Goal: Task Accomplishment & Management: Manage account settings

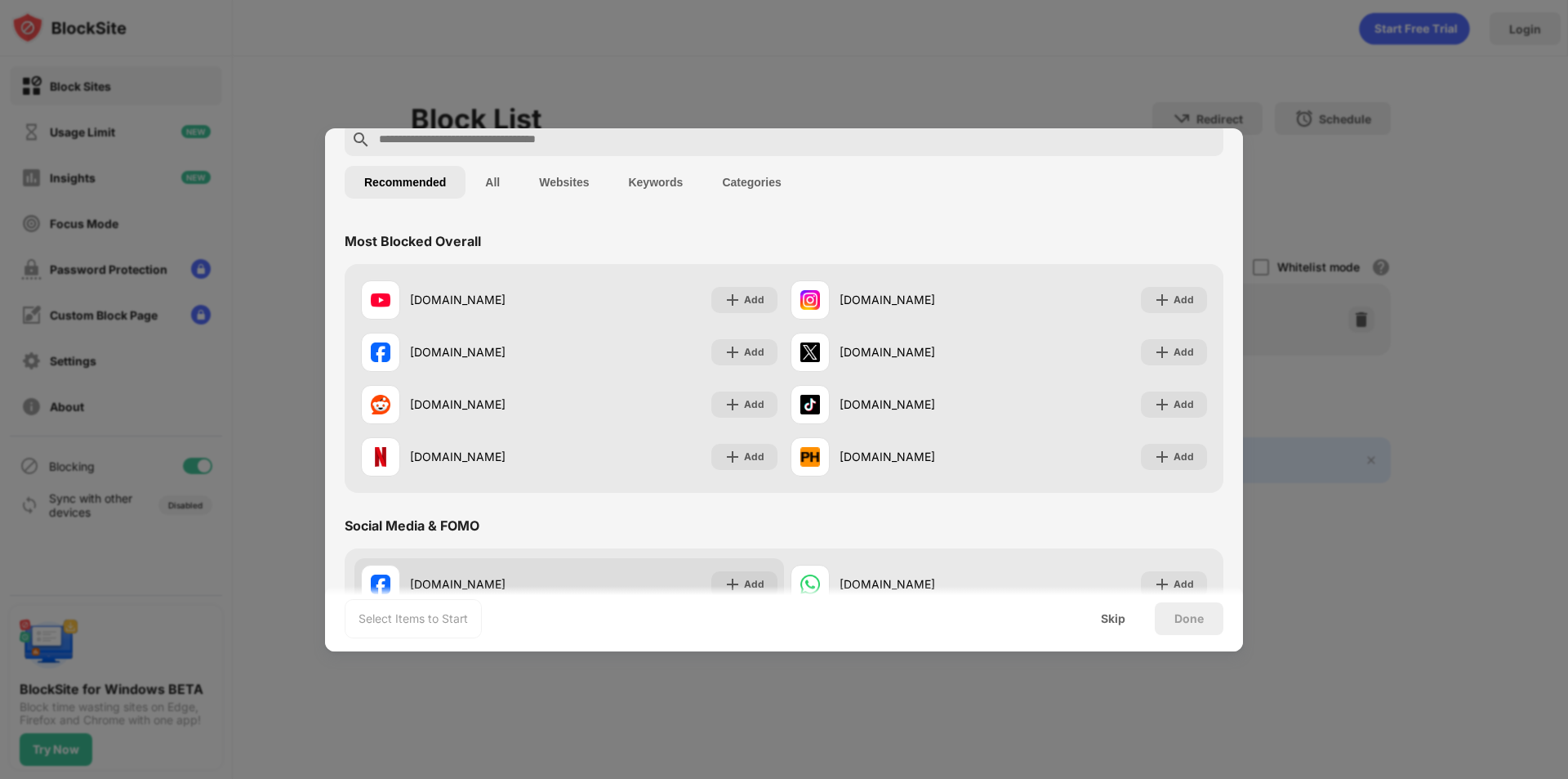
scroll to position [82, 0]
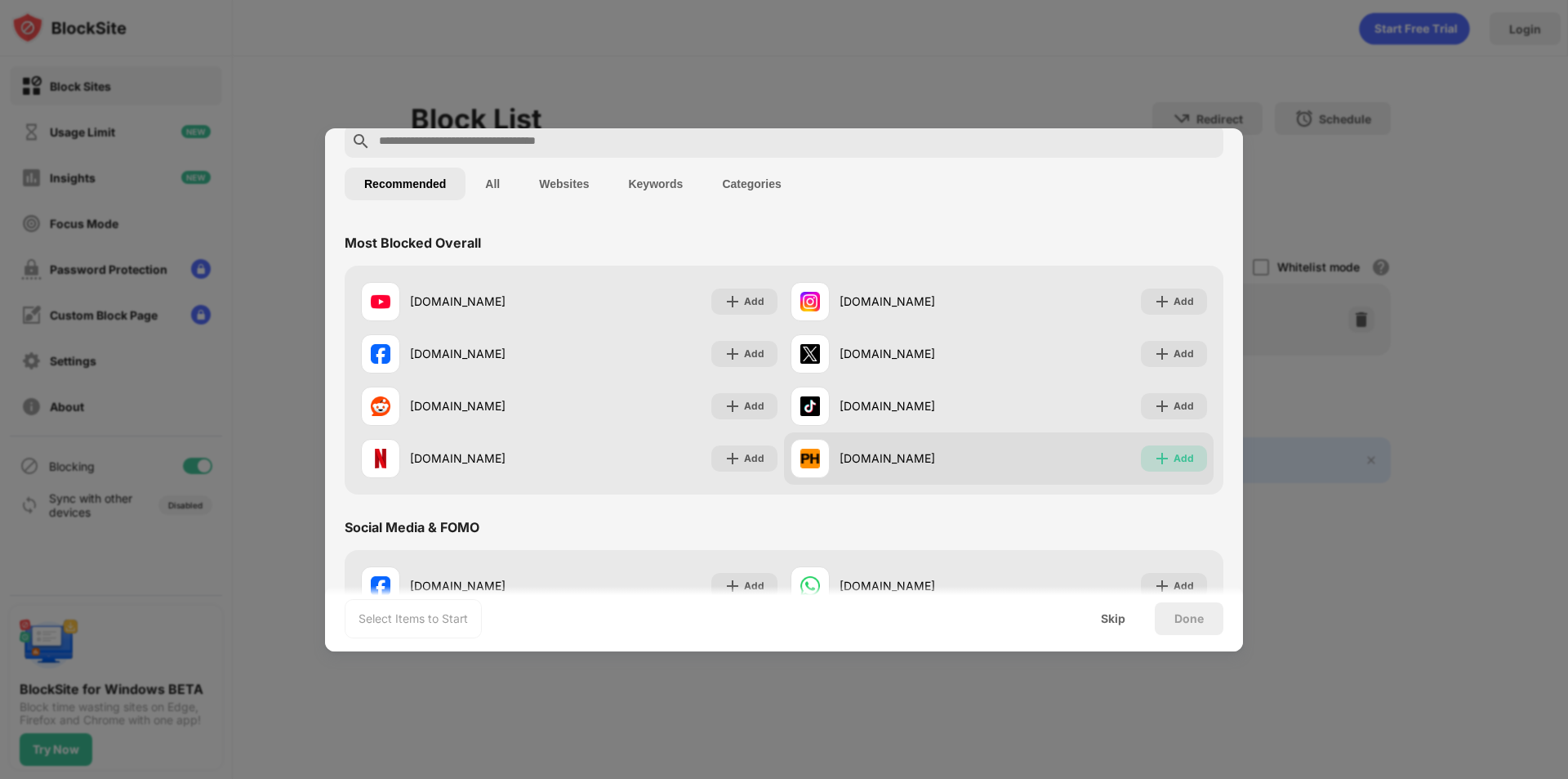
click at [1160, 459] on div "Add" at bounding box center [1175, 458] width 66 height 27
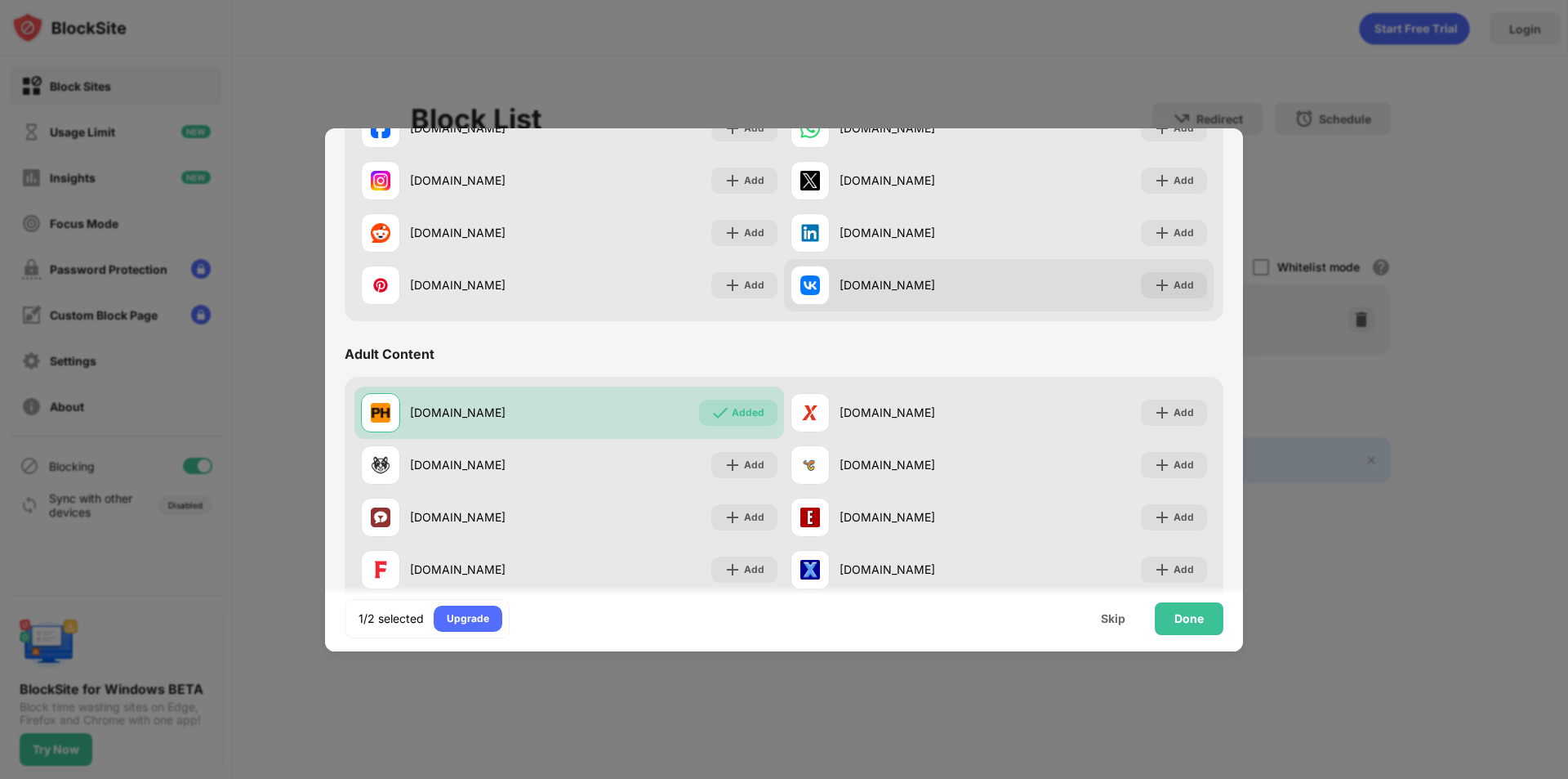
scroll to position [572, 0]
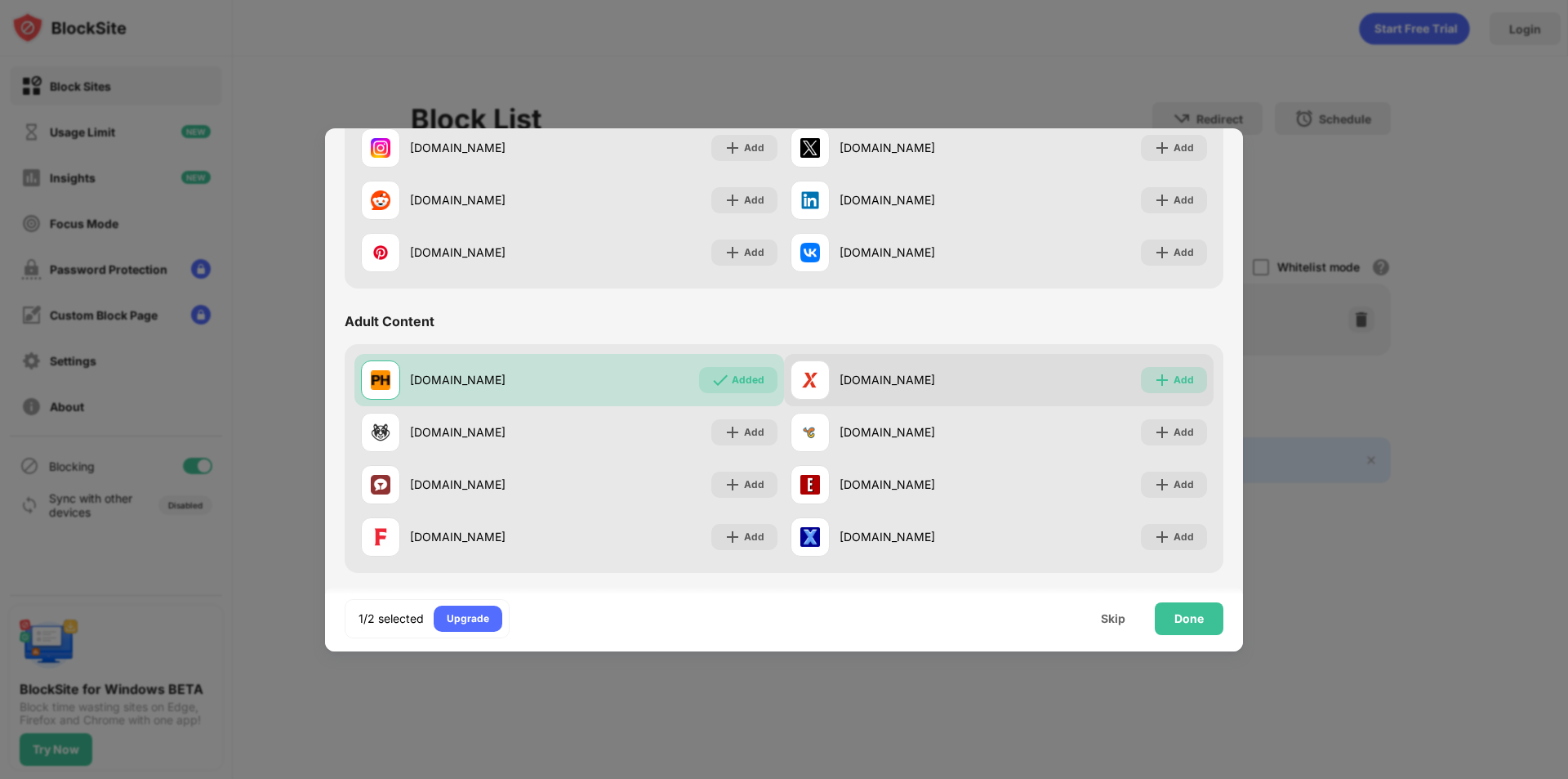
click at [1183, 387] on div "Add" at bounding box center [1175, 380] width 66 height 27
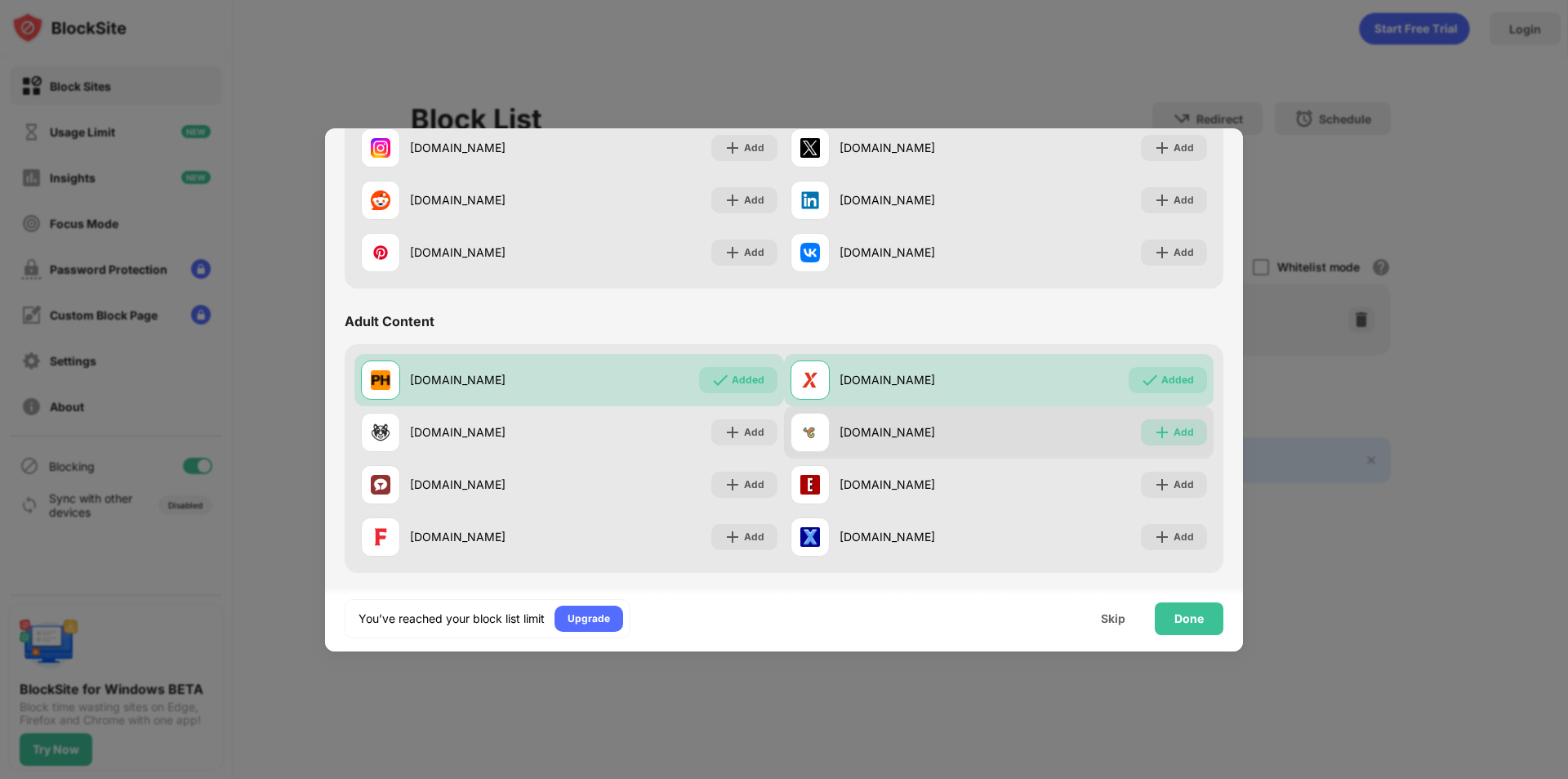
click at [1174, 437] on div "Add" at bounding box center [1184, 433] width 21 height 17
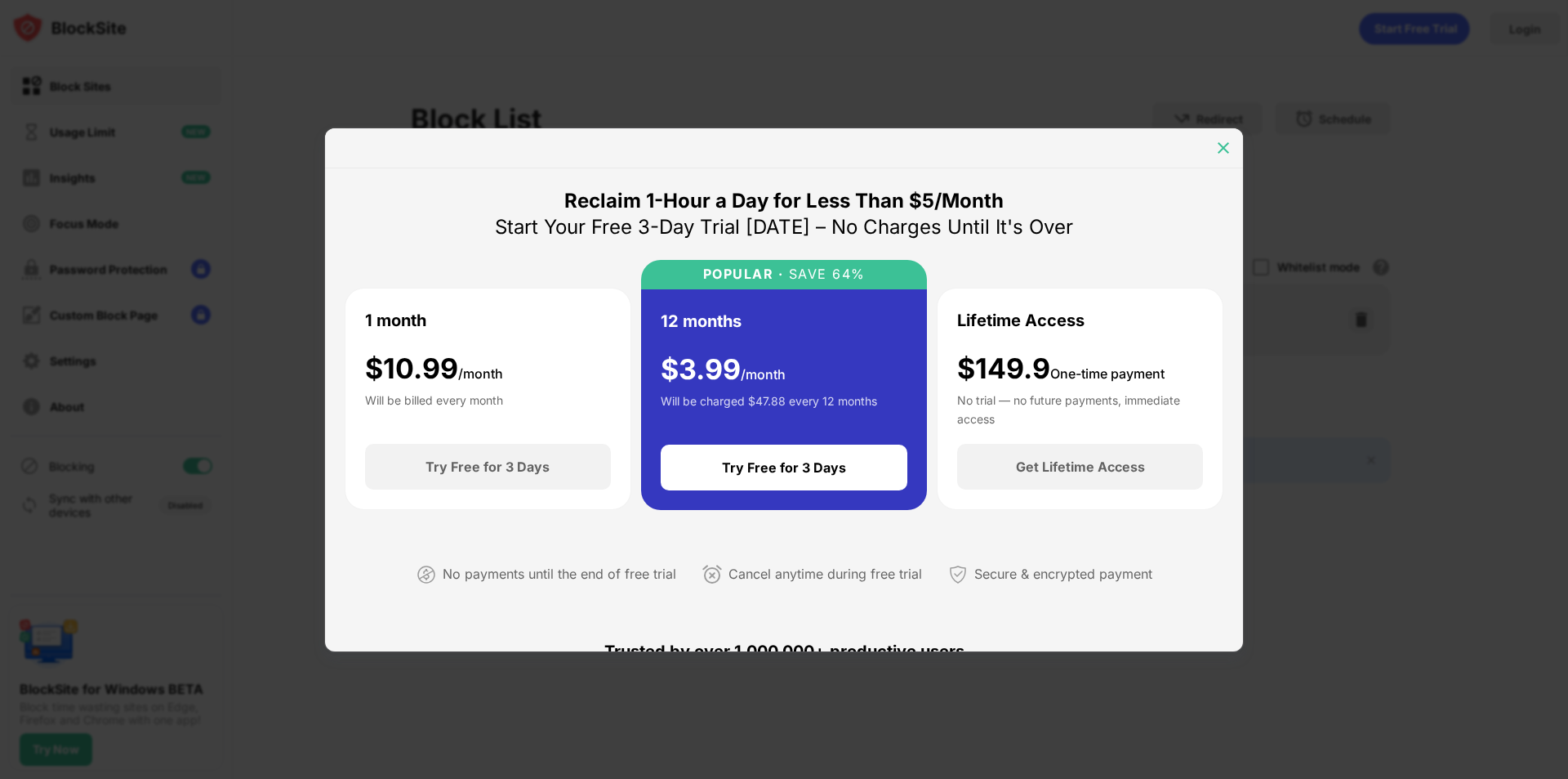
click at [1212, 148] on div at bounding box center [1223, 148] width 27 height 27
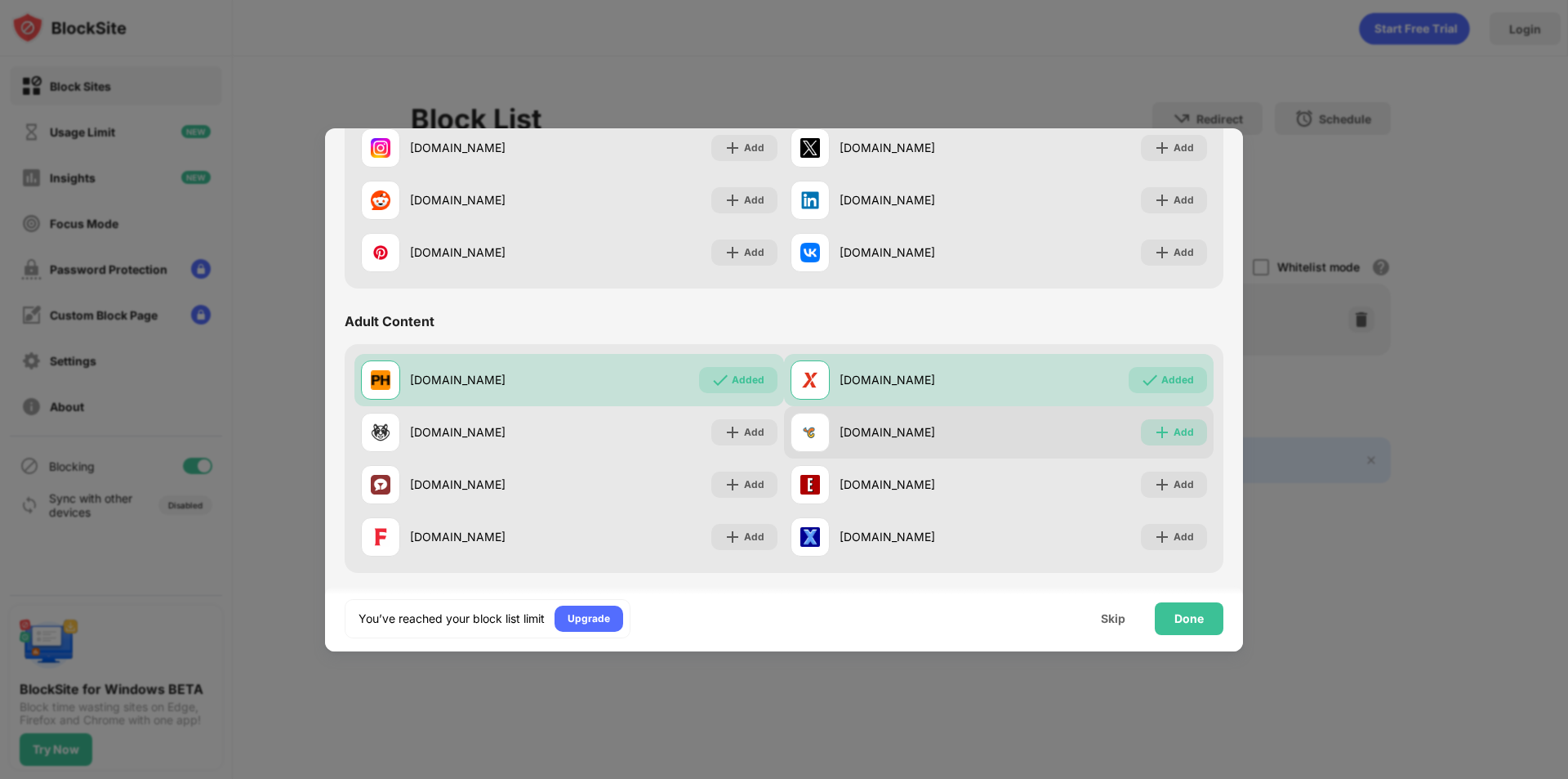
click at [1158, 428] on img at bounding box center [1162, 433] width 17 height 17
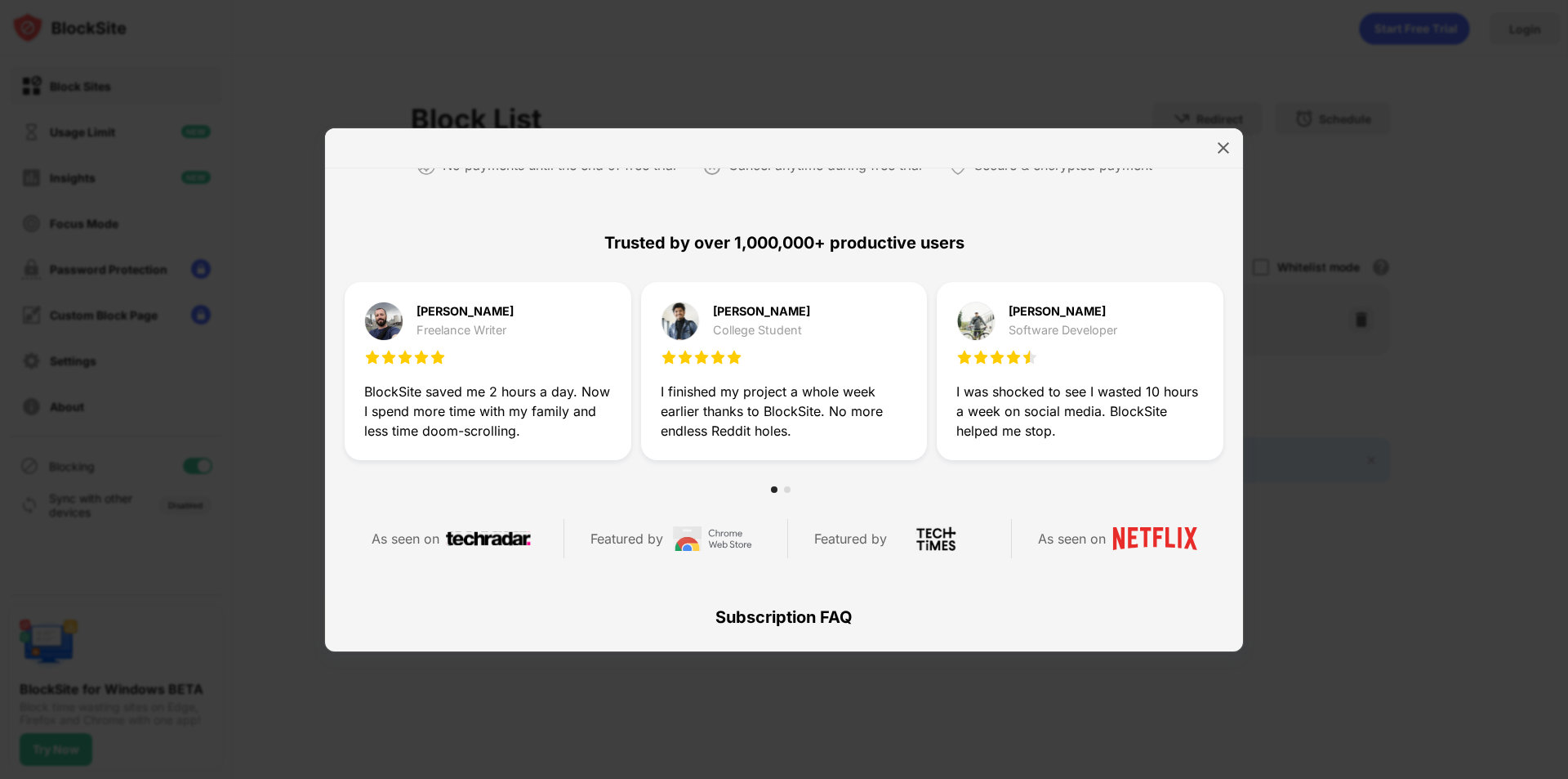
scroll to position [327, 0]
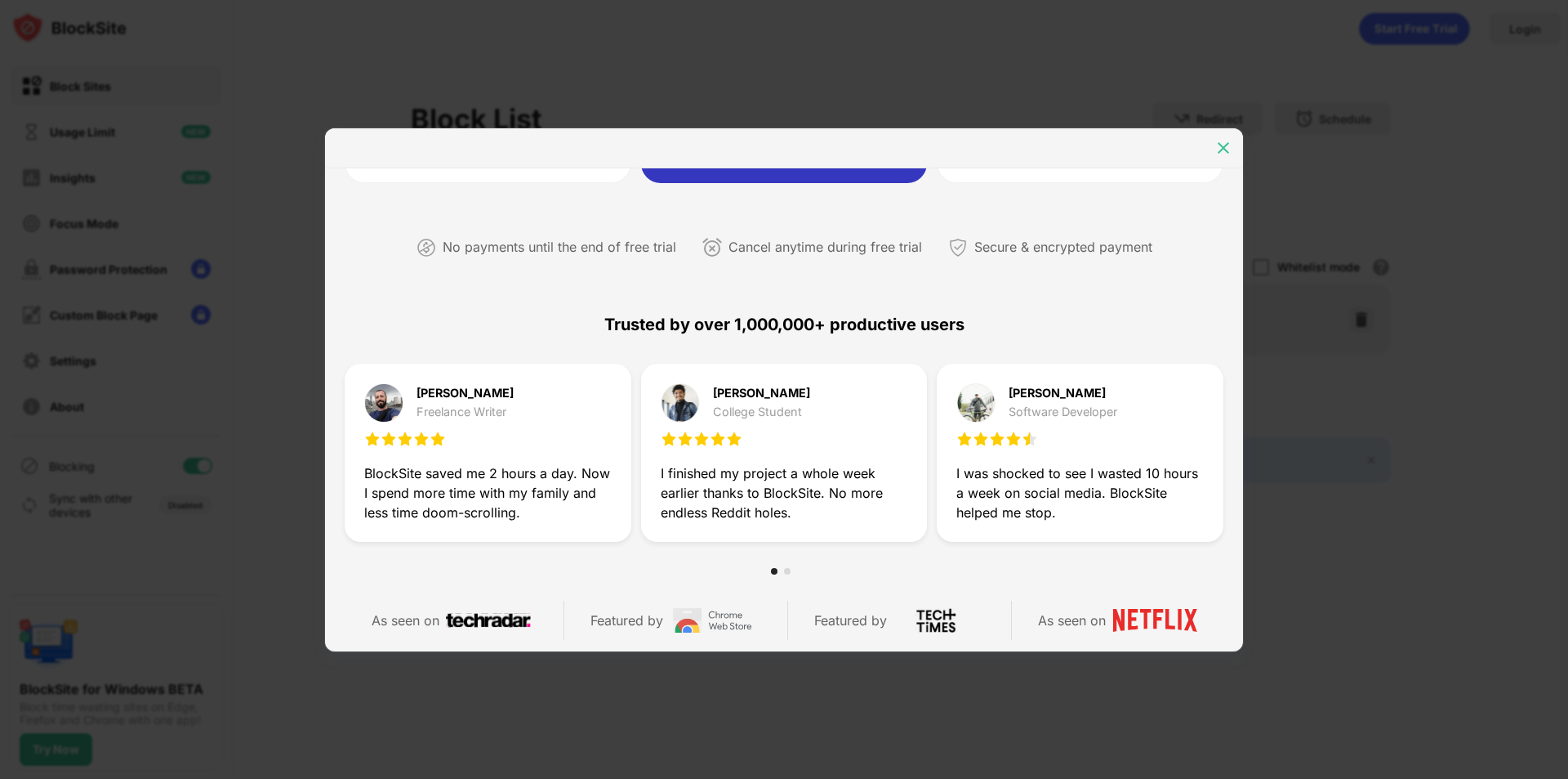
click at [1219, 153] on img at bounding box center [1223, 148] width 17 height 17
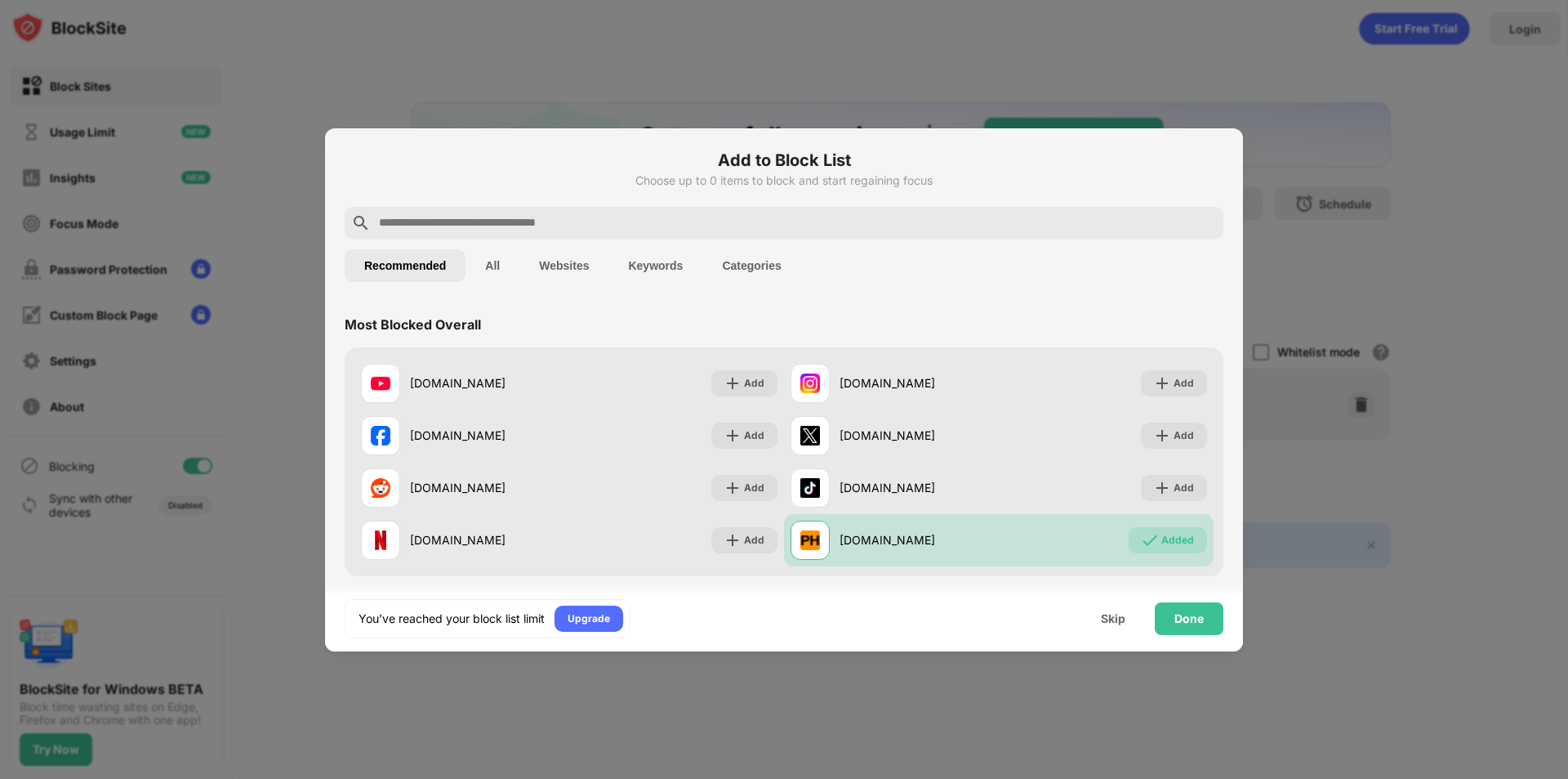
scroll to position [0, 0]
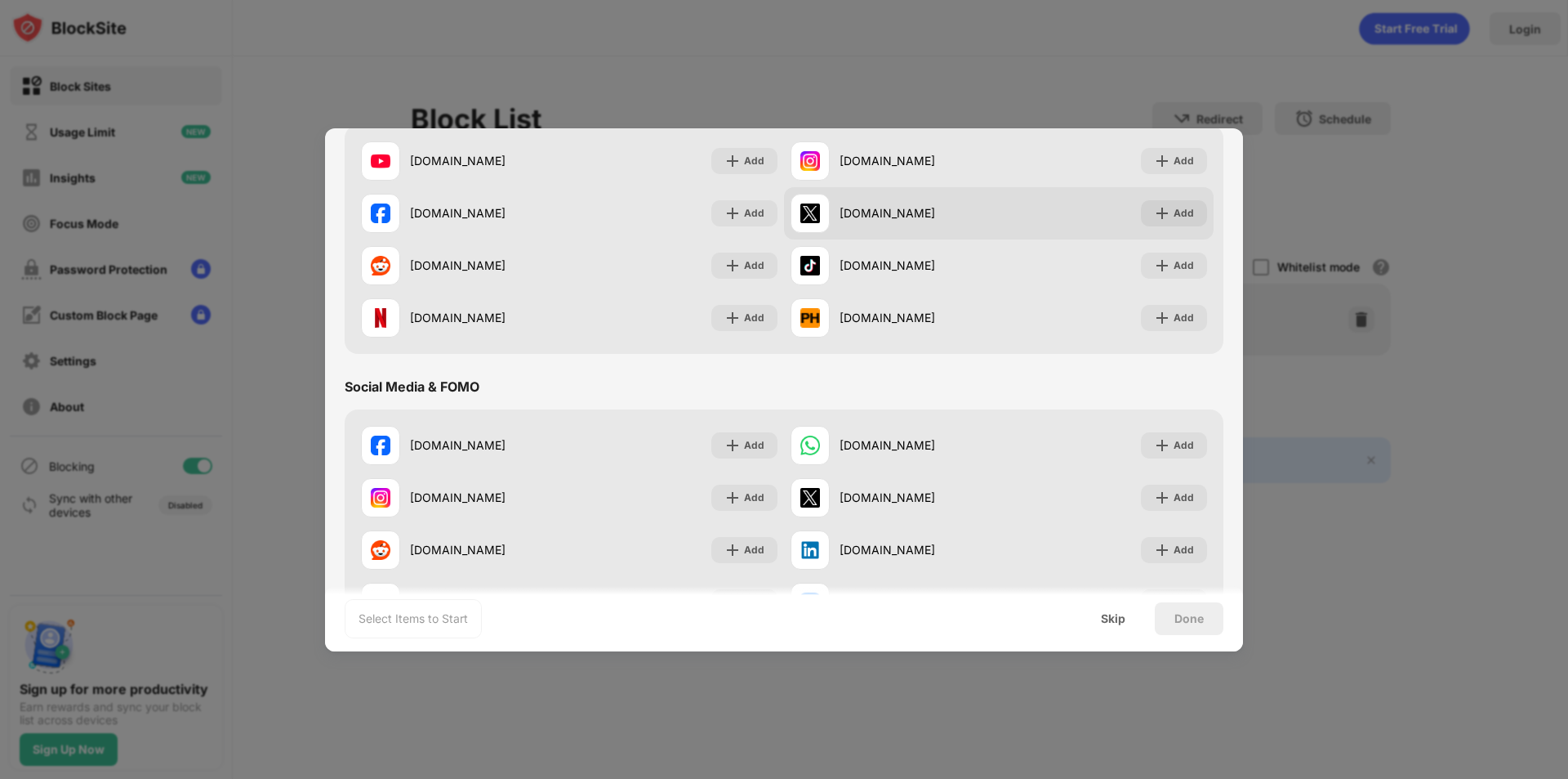
scroll to position [245, 0]
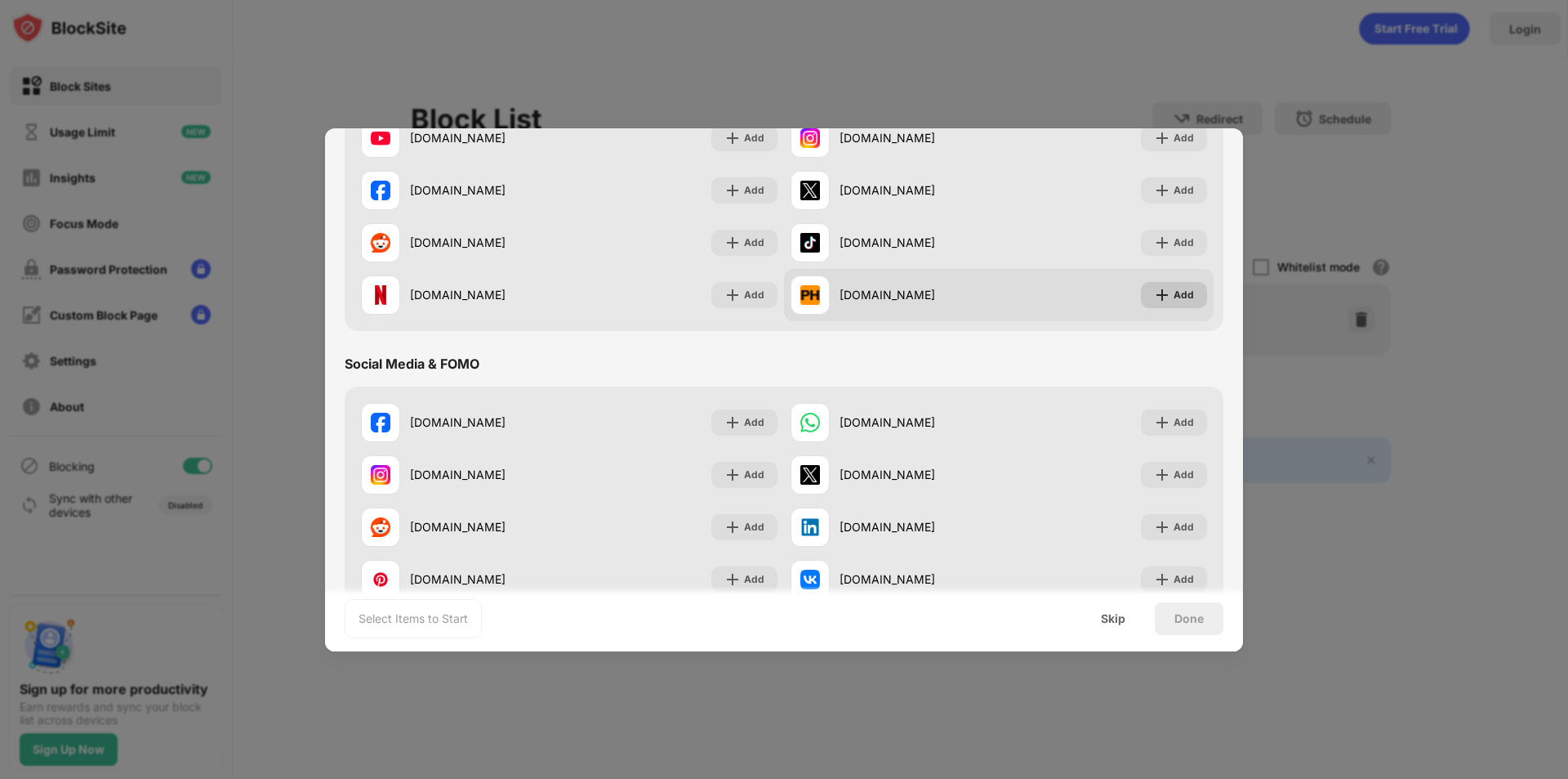
click at [1174, 291] on div "Add" at bounding box center [1184, 295] width 21 height 17
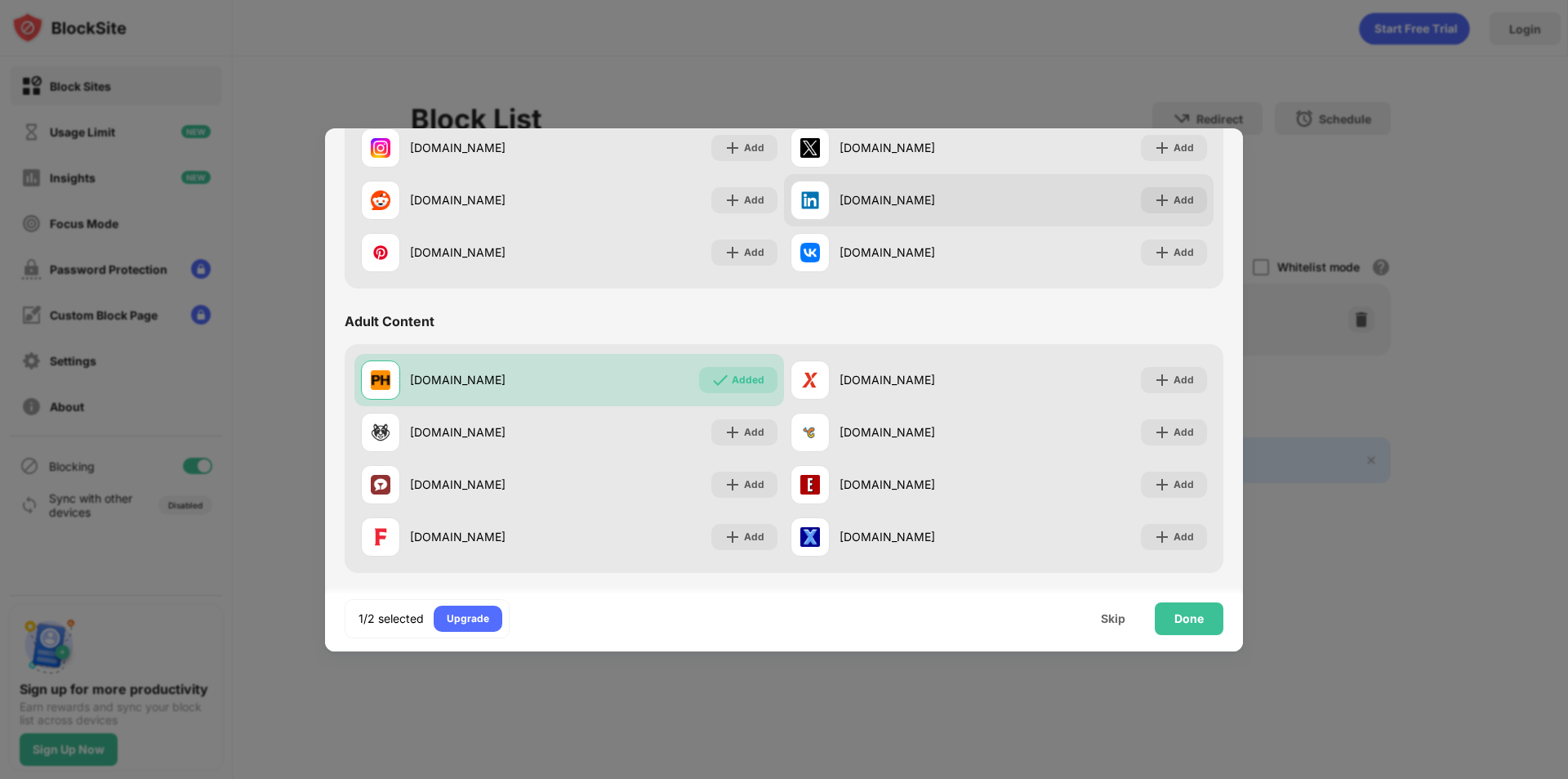
scroll to position [654, 0]
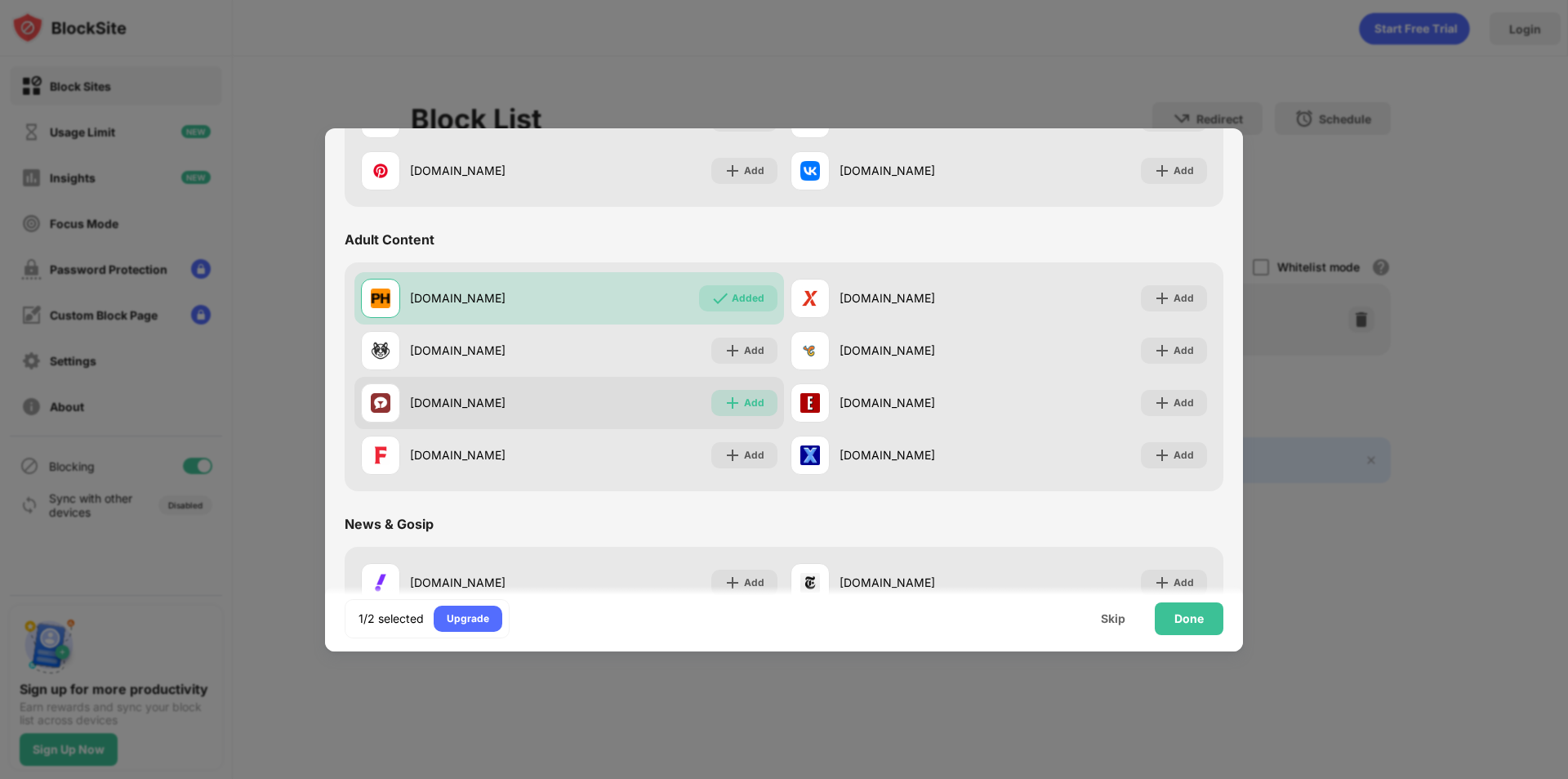
click at [736, 403] on img at bounding box center [733, 403] width 17 height 17
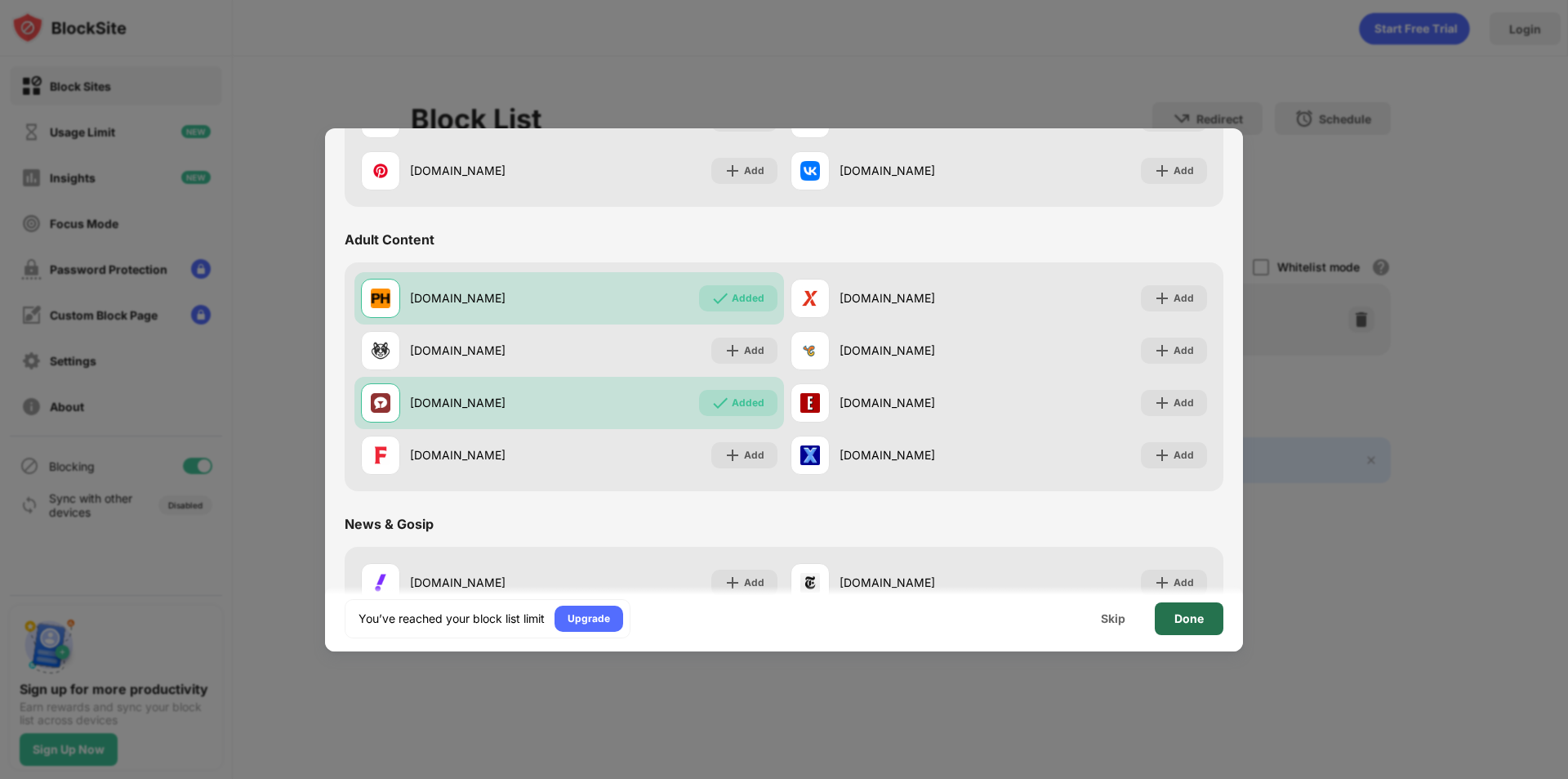
click at [1196, 628] on div "Done" at bounding box center [1189, 618] width 69 height 32
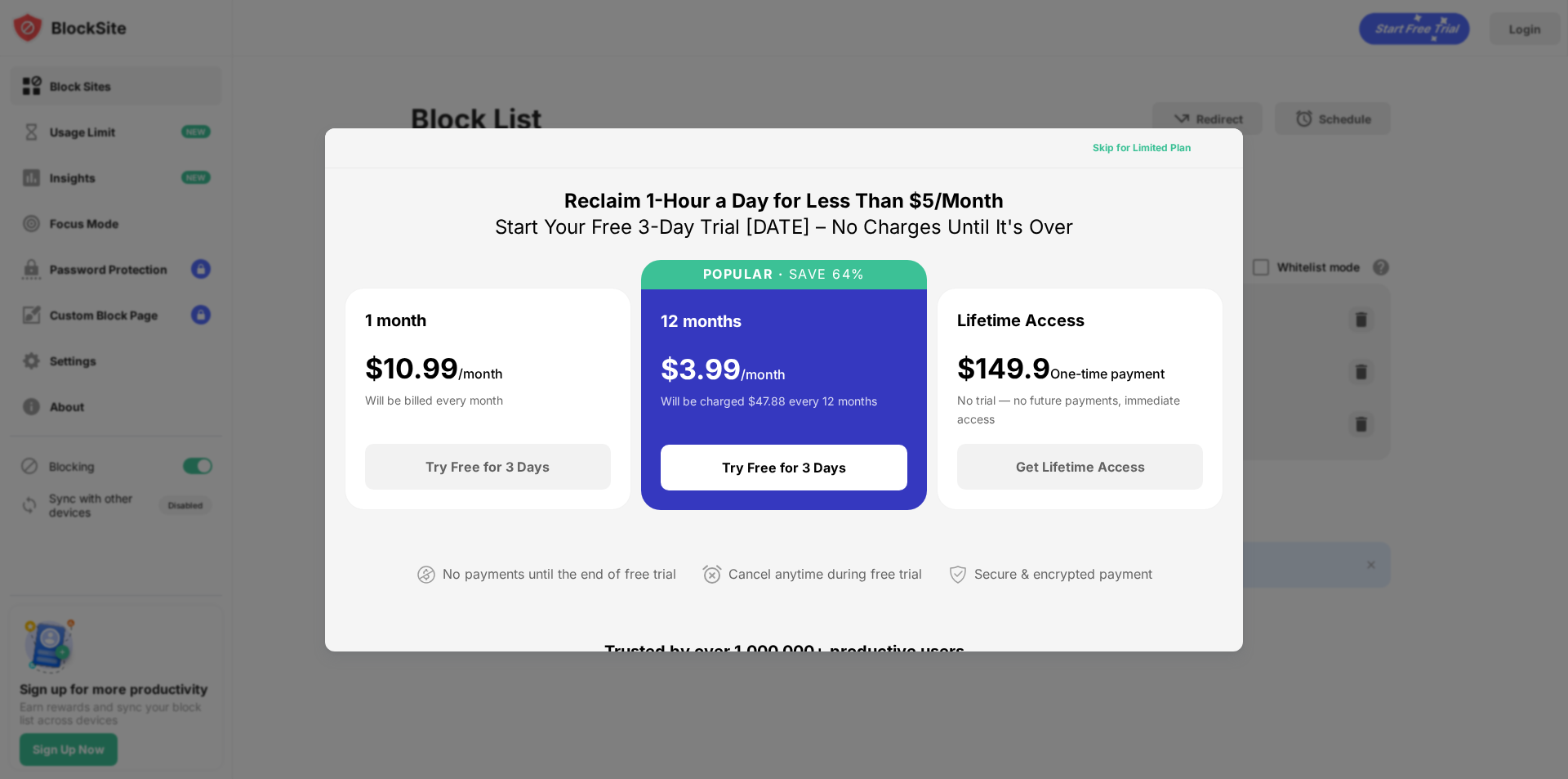
click at [1117, 142] on div "Skip for Limited Plan" at bounding box center [1141, 148] width 98 height 17
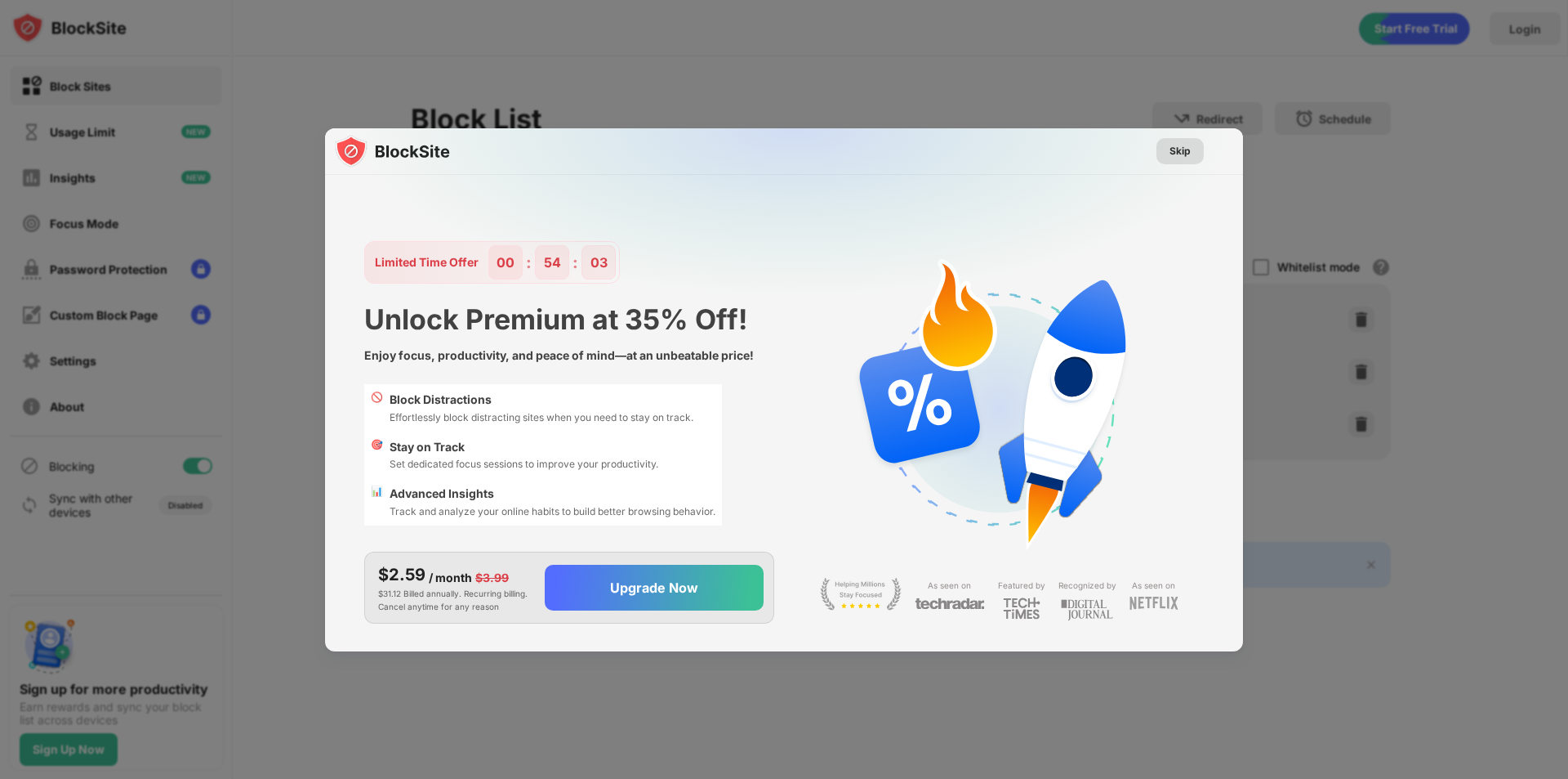
click at [1181, 154] on div "Skip" at bounding box center [1180, 152] width 22 height 17
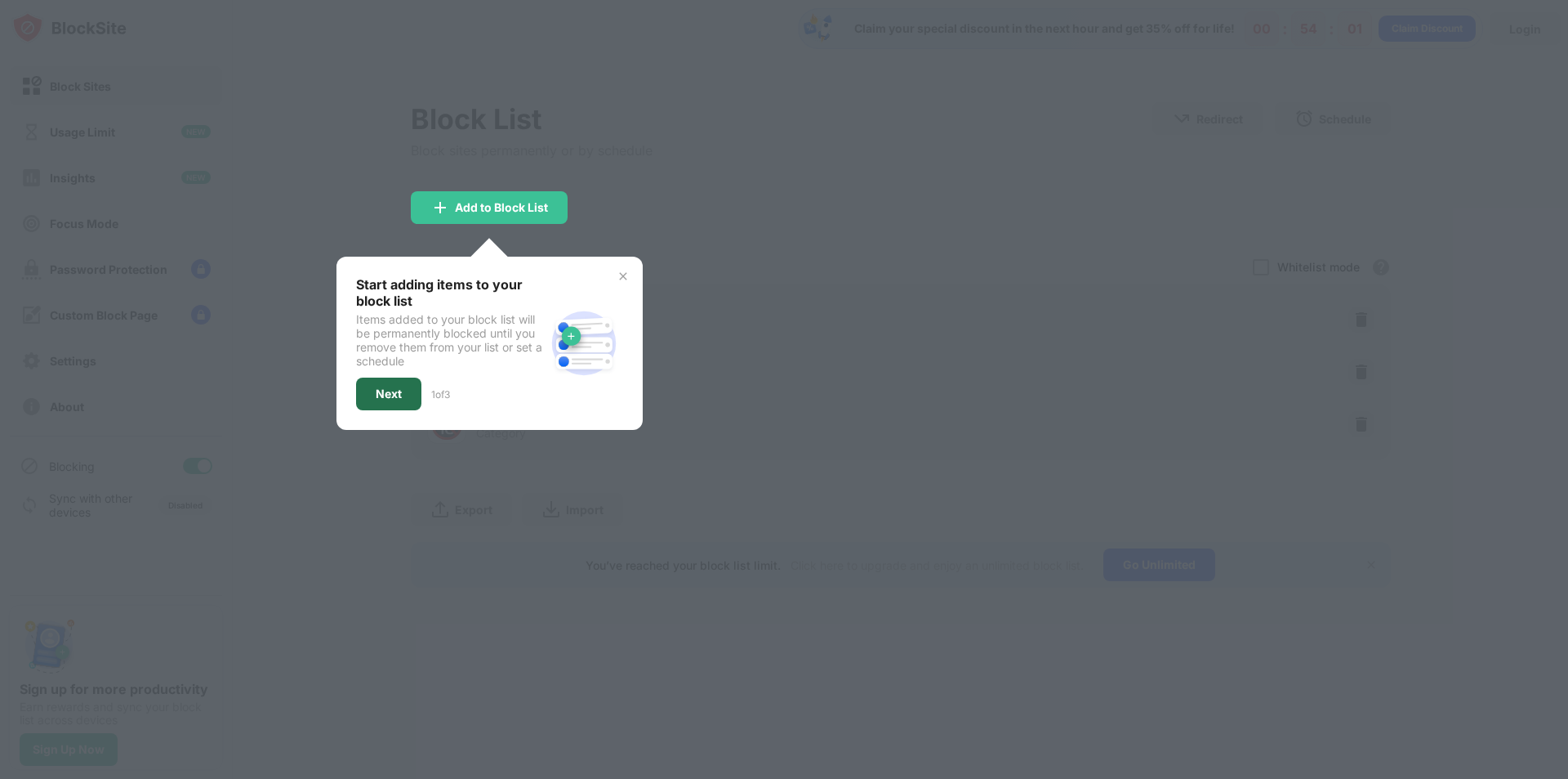
click at [365, 391] on div "Next" at bounding box center [388, 394] width 65 height 32
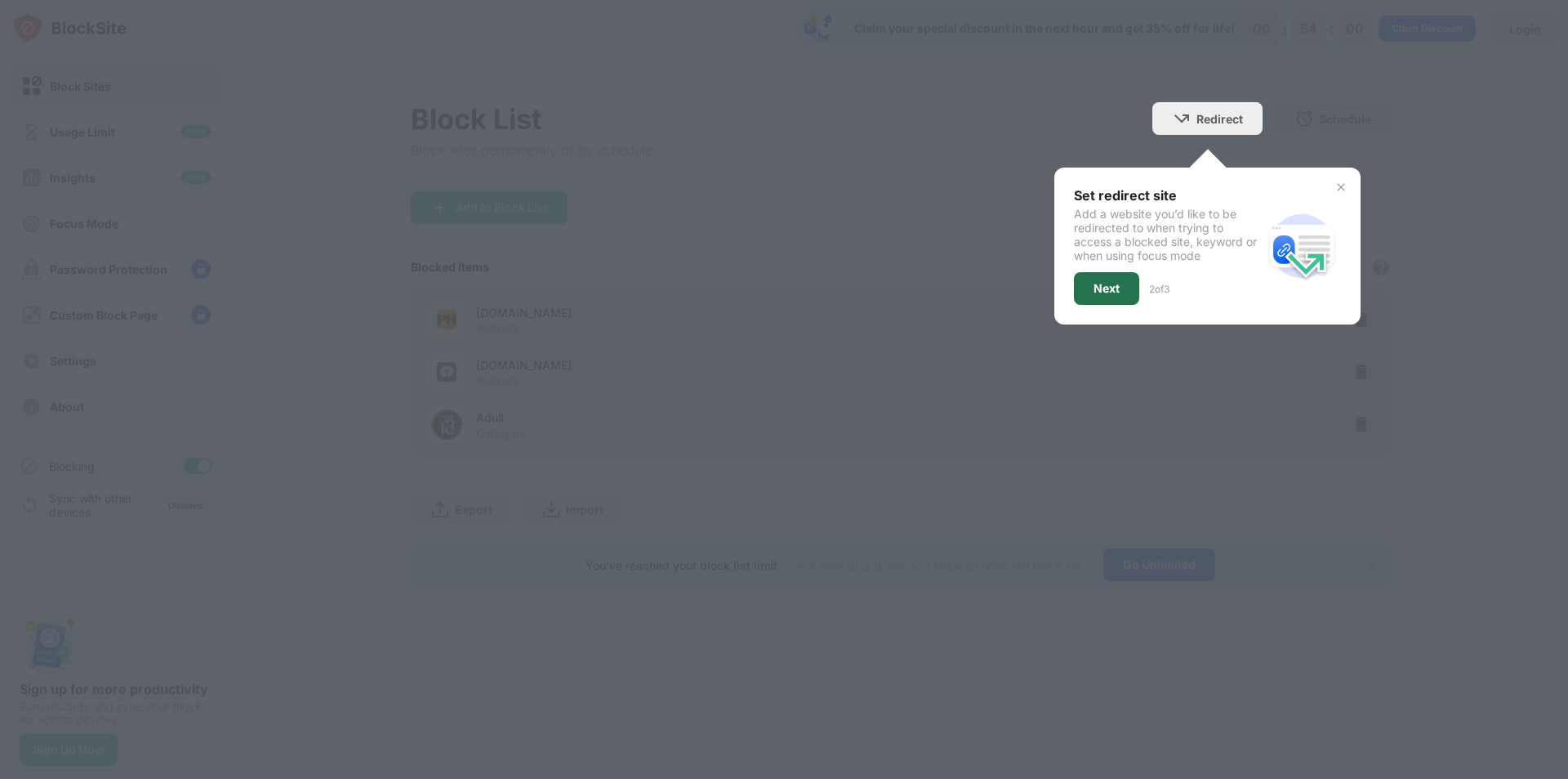
click at [1093, 292] on div "Next" at bounding box center [1107, 288] width 27 height 13
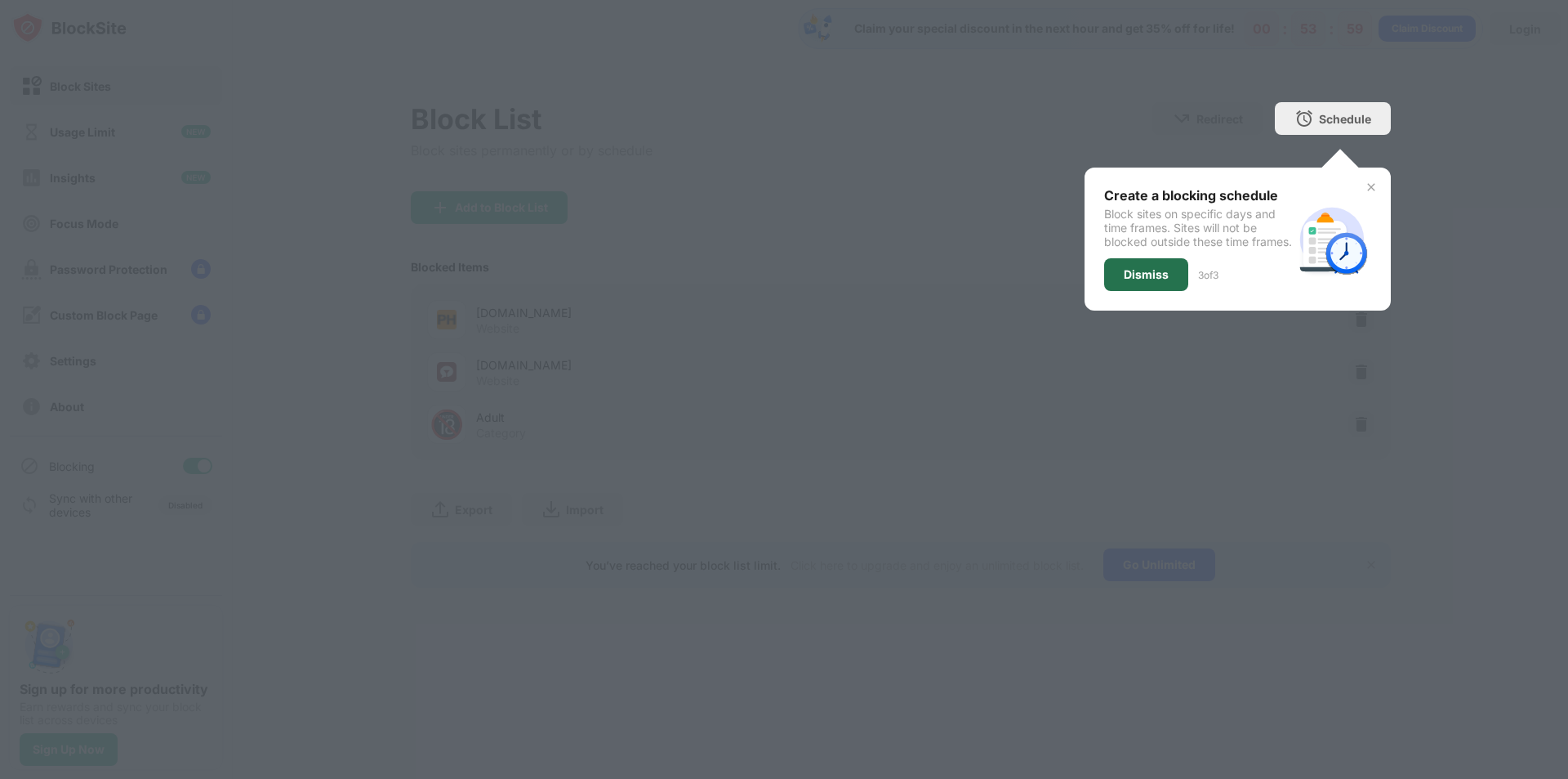
click at [1160, 281] on div "Dismiss" at bounding box center [1146, 274] width 45 height 13
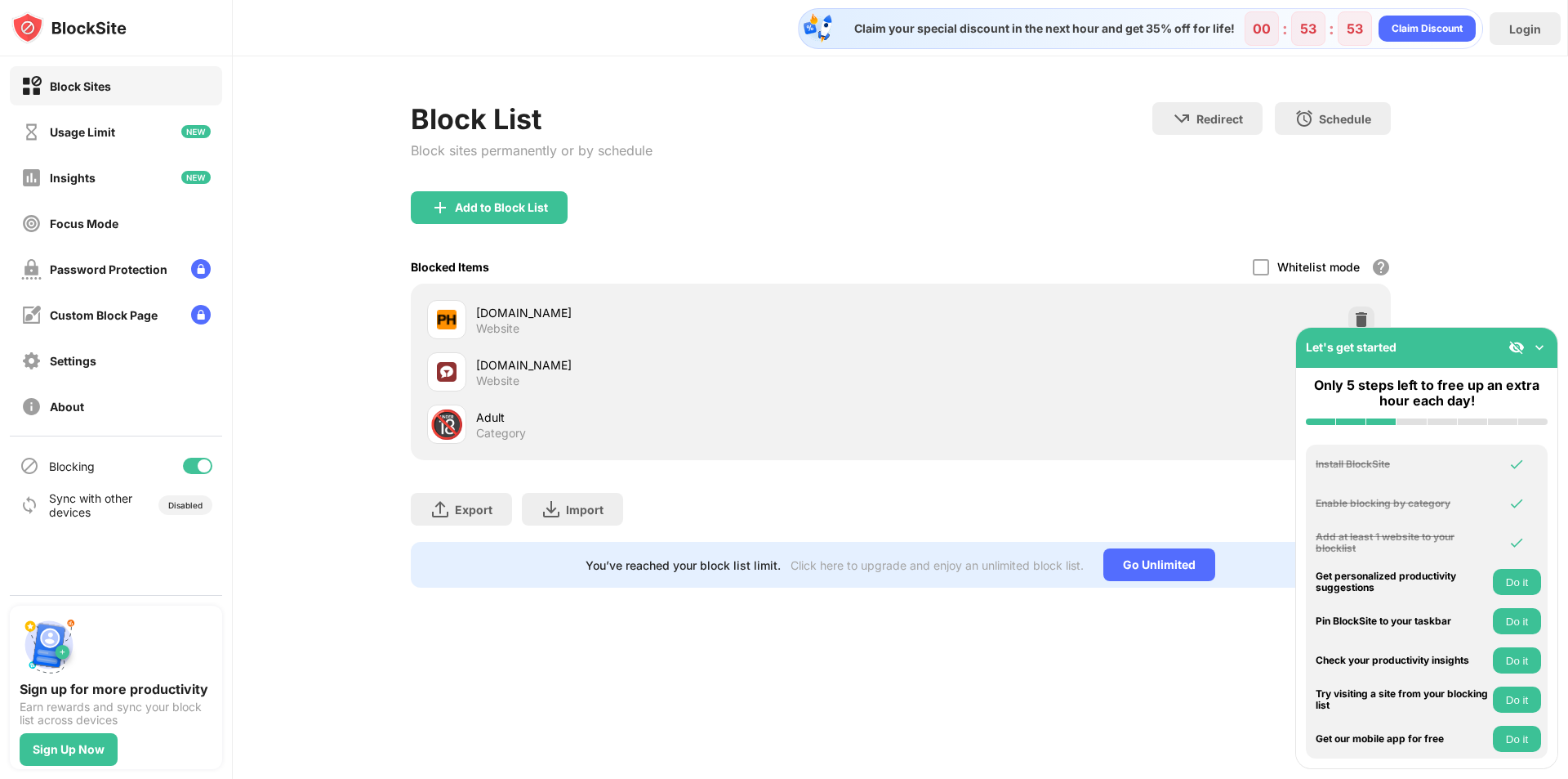
click at [1537, 351] on img at bounding box center [1540, 347] width 17 height 17
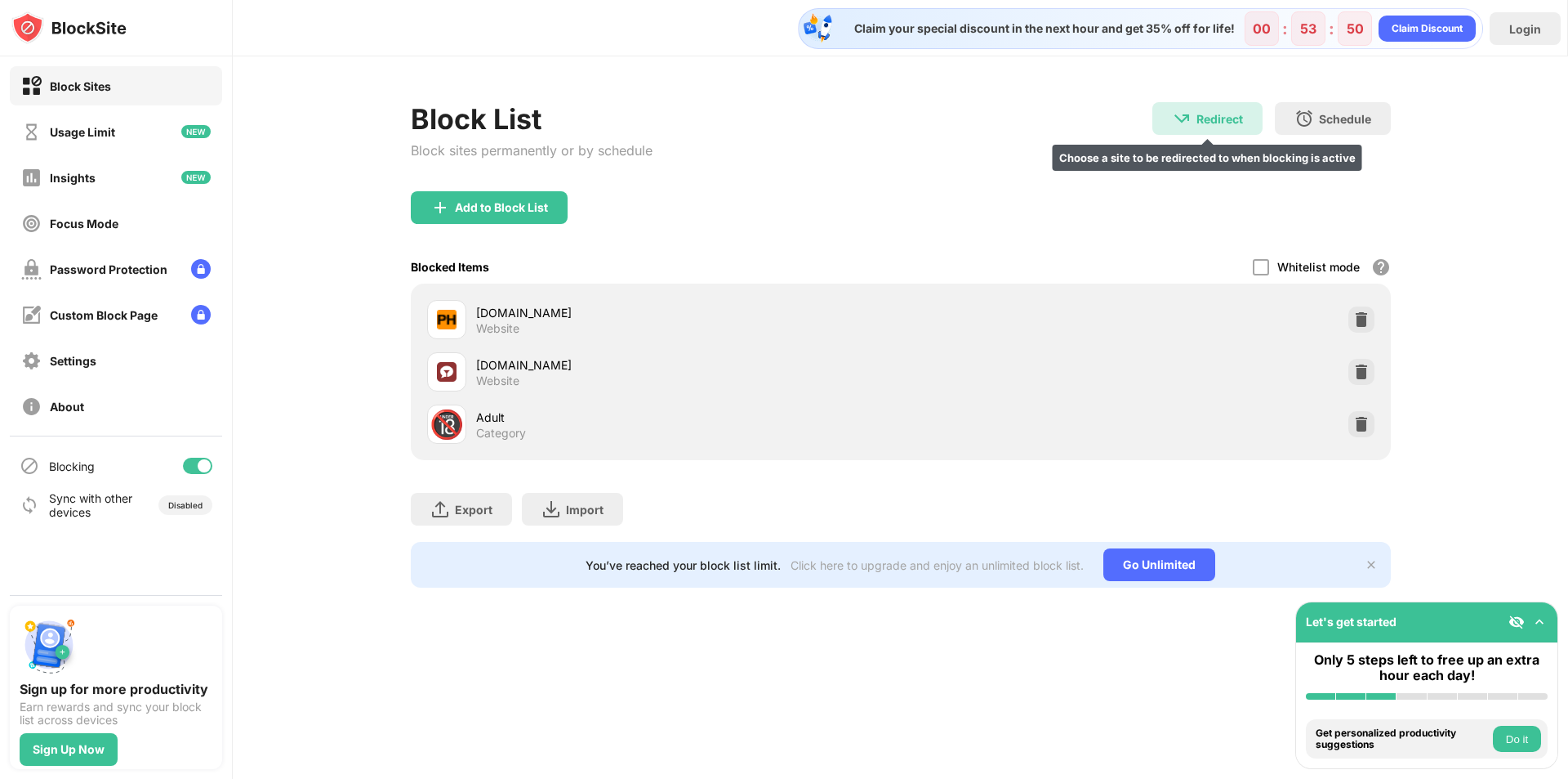
click at [1204, 125] on div "Redirect" at bounding box center [1220, 119] width 46 height 14
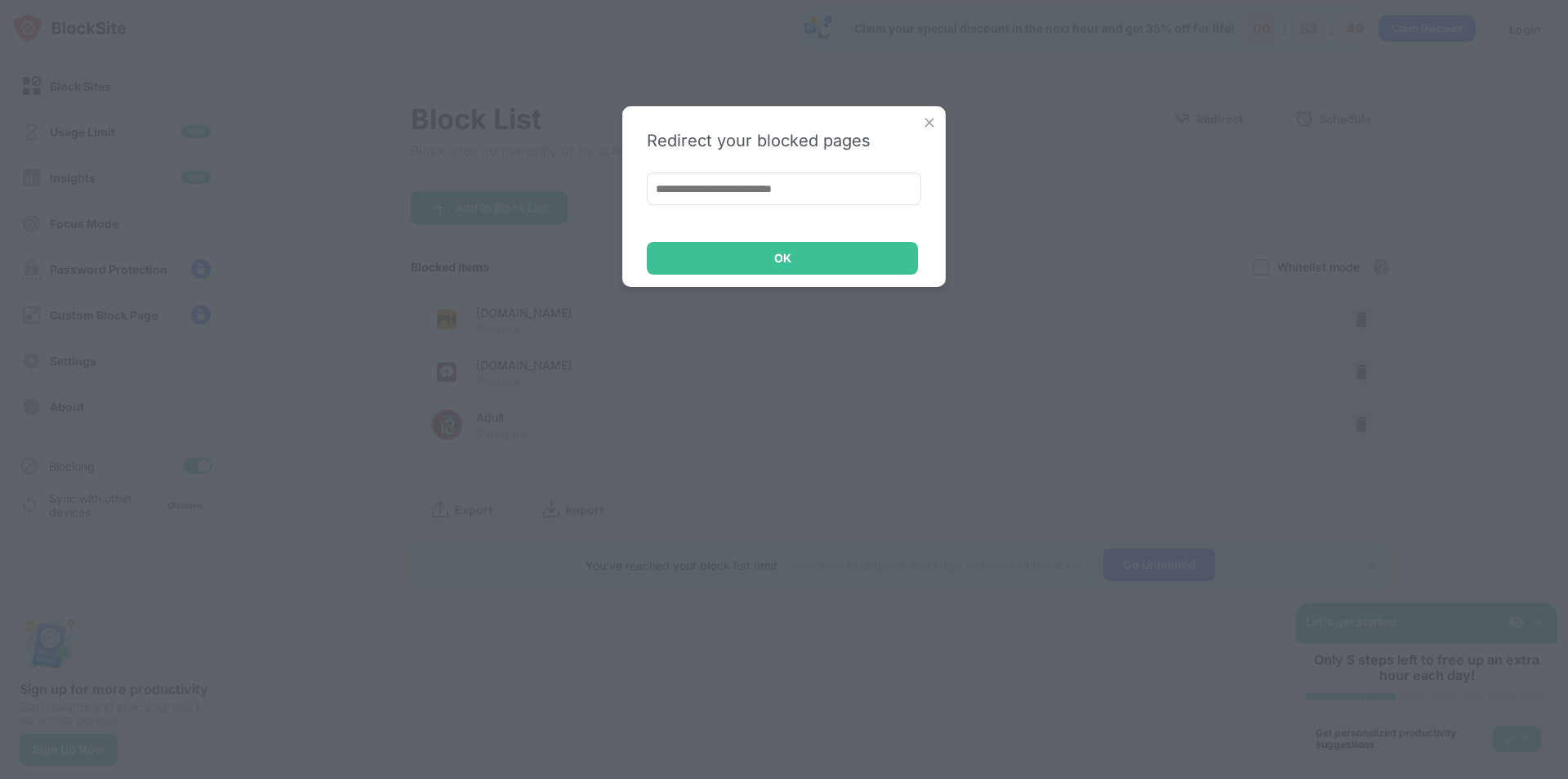
click at [798, 183] on input at bounding box center [784, 188] width 274 height 32
paste input "**********"
click at [654, 195] on input "**********" at bounding box center [784, 188] width 274 height 32
type input "**********"
click at [734, 249] on div "OK" at bounding box center [782, 258] width 271 height 32
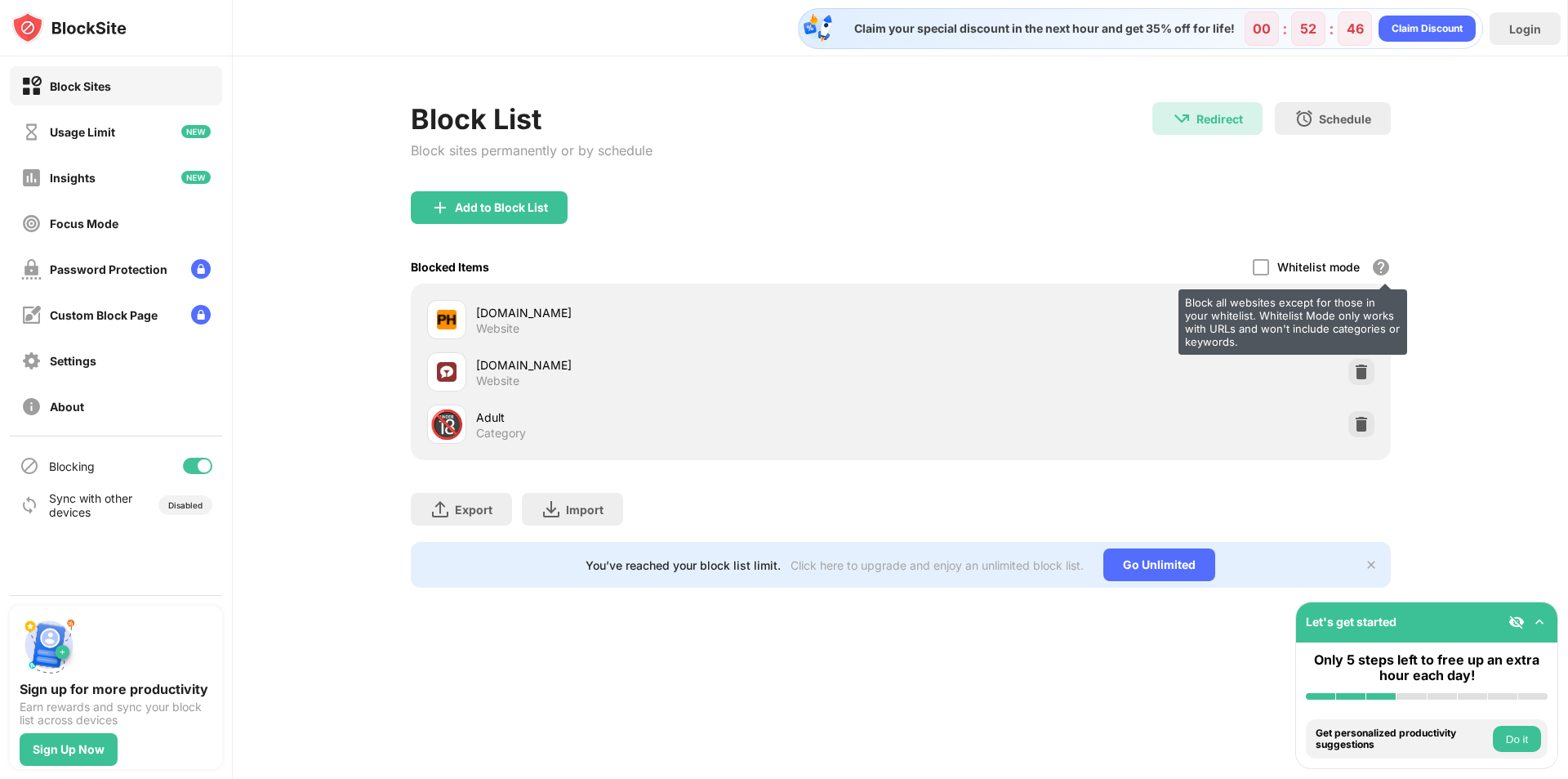
click at [1380, 264] on div "Block all websites except for those in your whitelist. Whitelist Mode only work…" at bounding box center [1382, 268] width 20 height 20
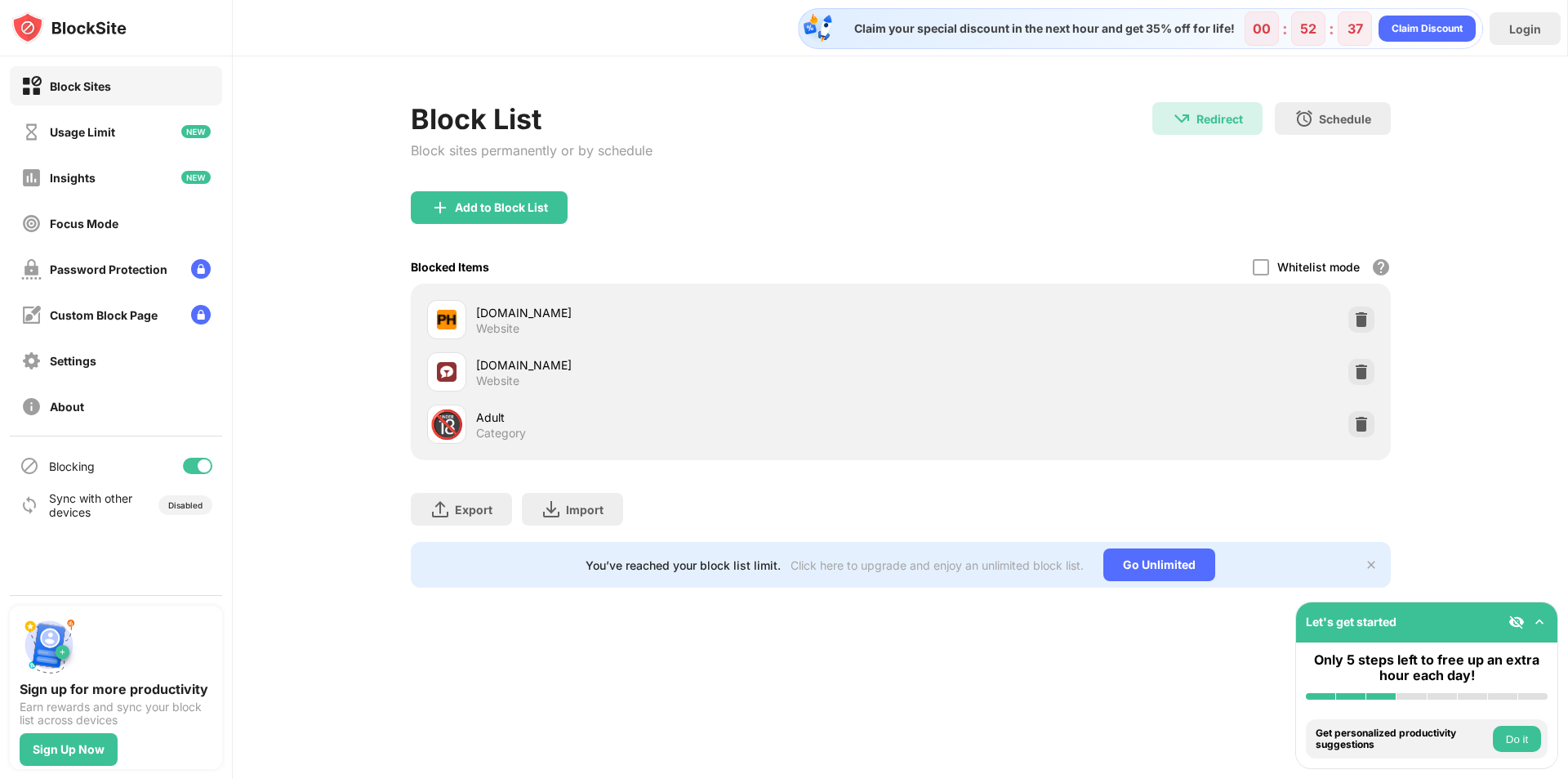
click at [1511, 738] on button "Do it" at bounding box center [1517, 739] width 48 height 27
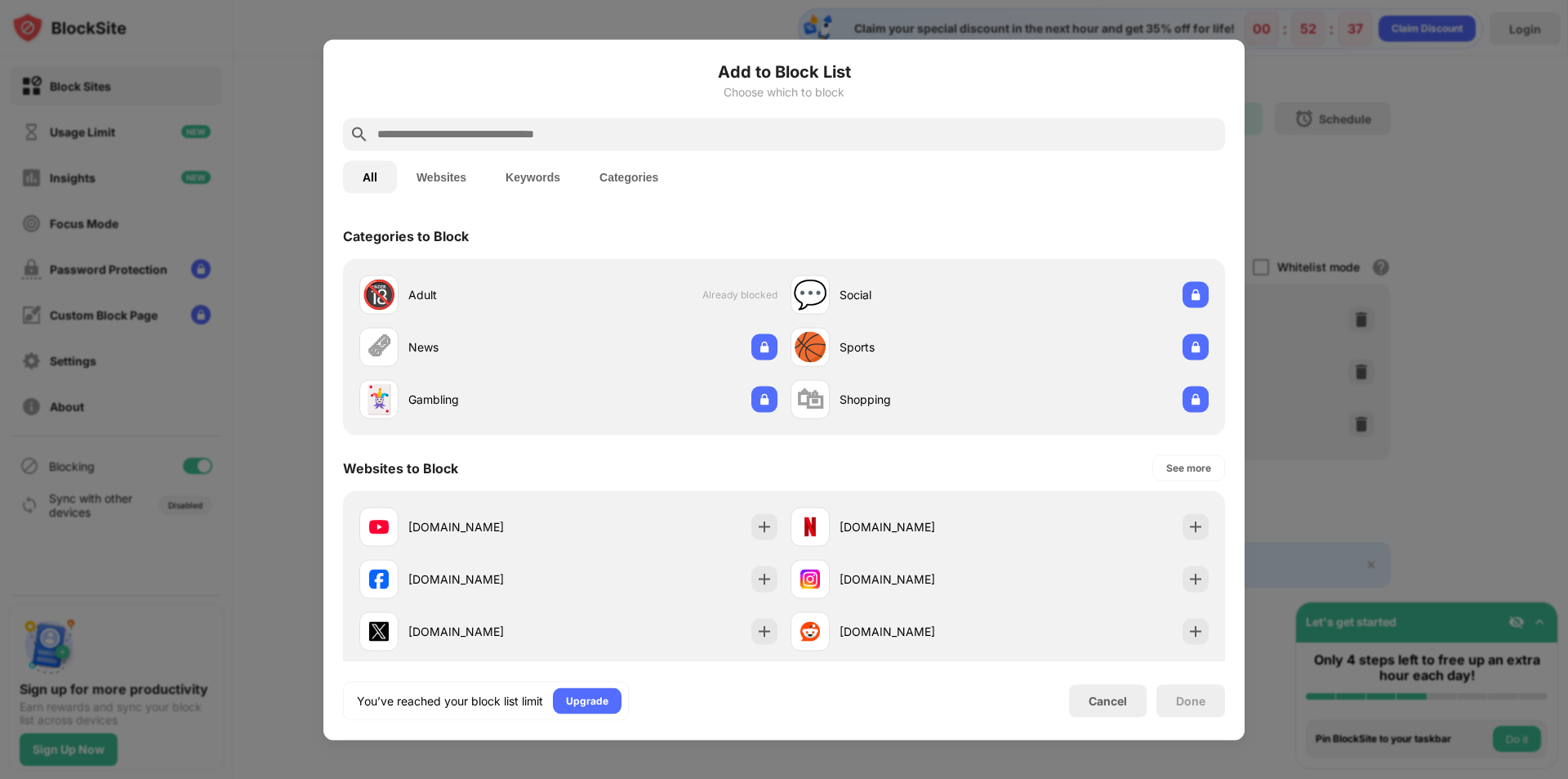
click at [1511, 738] on div at bounding box center [784, 390] width 1568 height 779
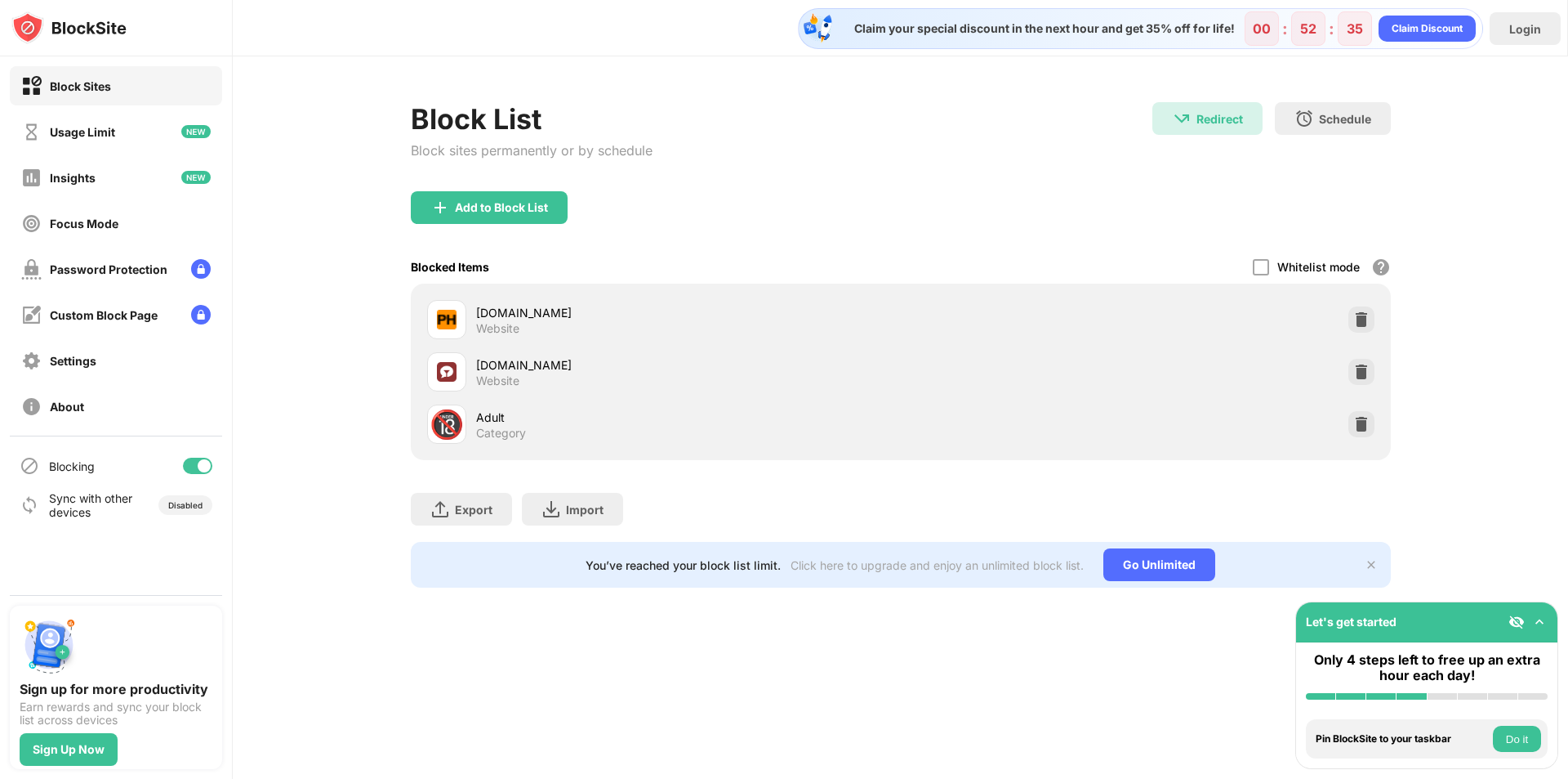
click at [1509, 738] on button "Do it" at bounding box center [1517, 739] width 48 height 27
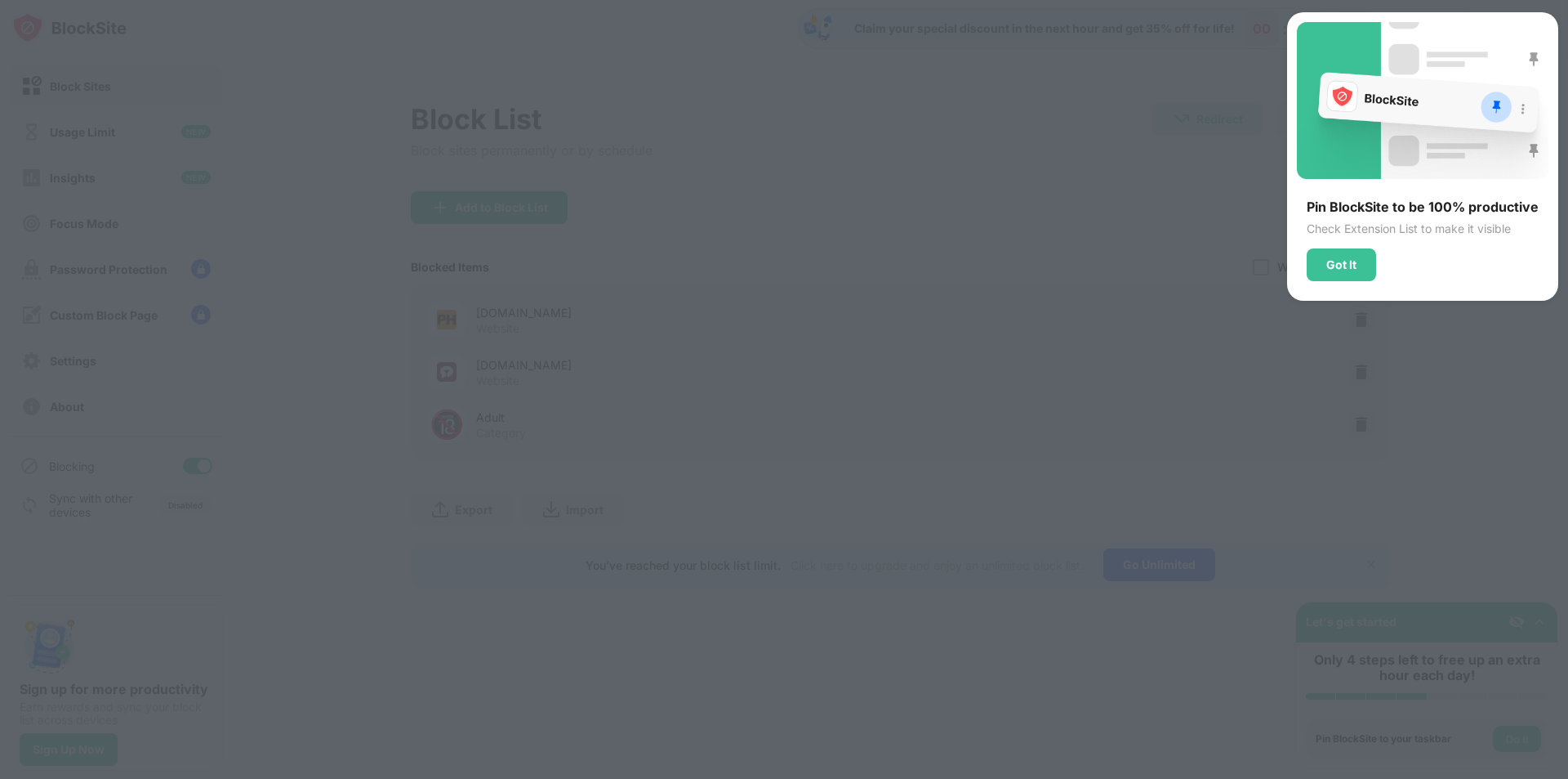
click at [1341, 269] on div "Got It" at bounding box center [1342, 265] width 30 height 13
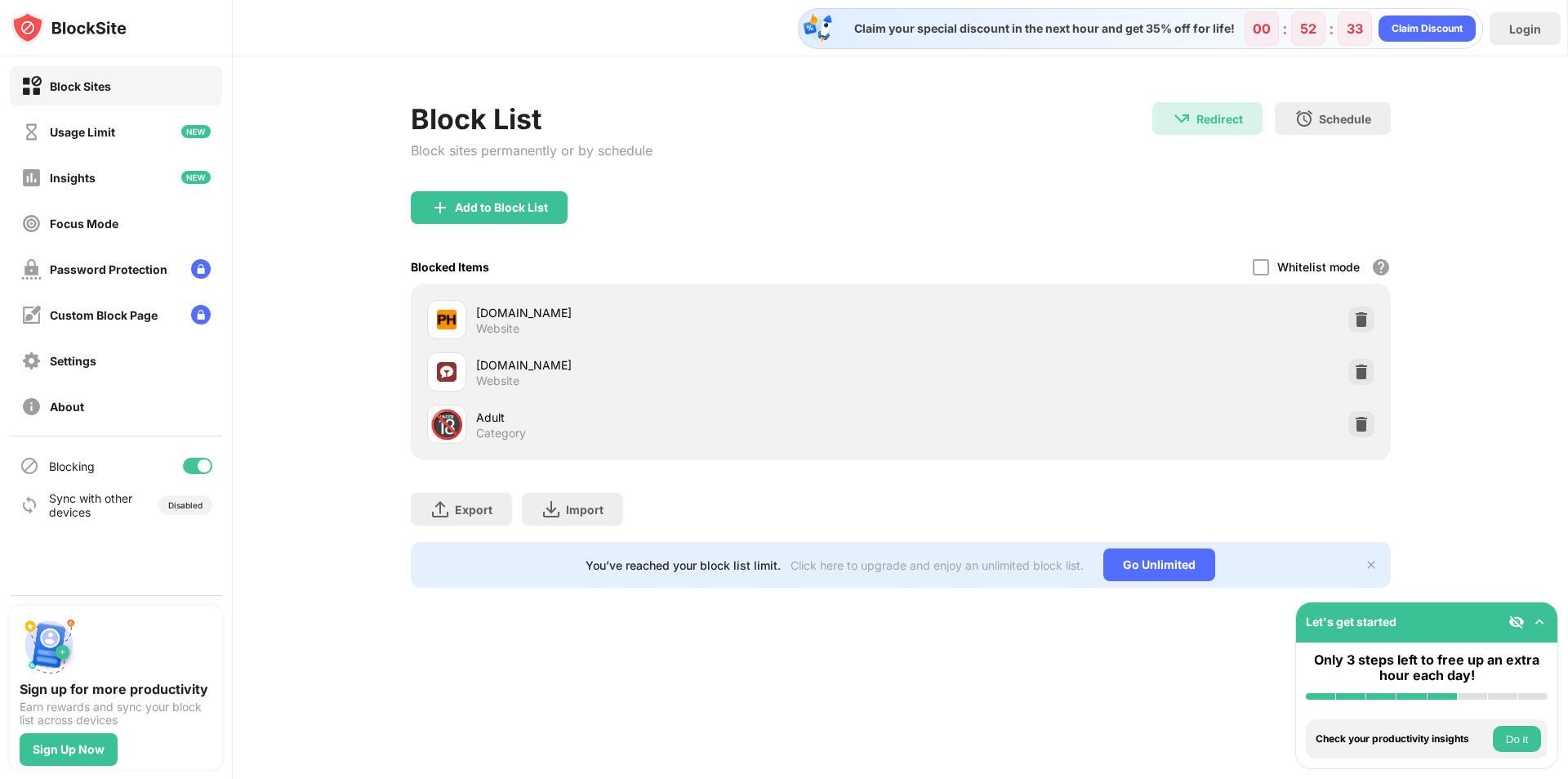
click at [1517, 742] on button "Do it" at bounding box center [1517, 739] width 48 height 27
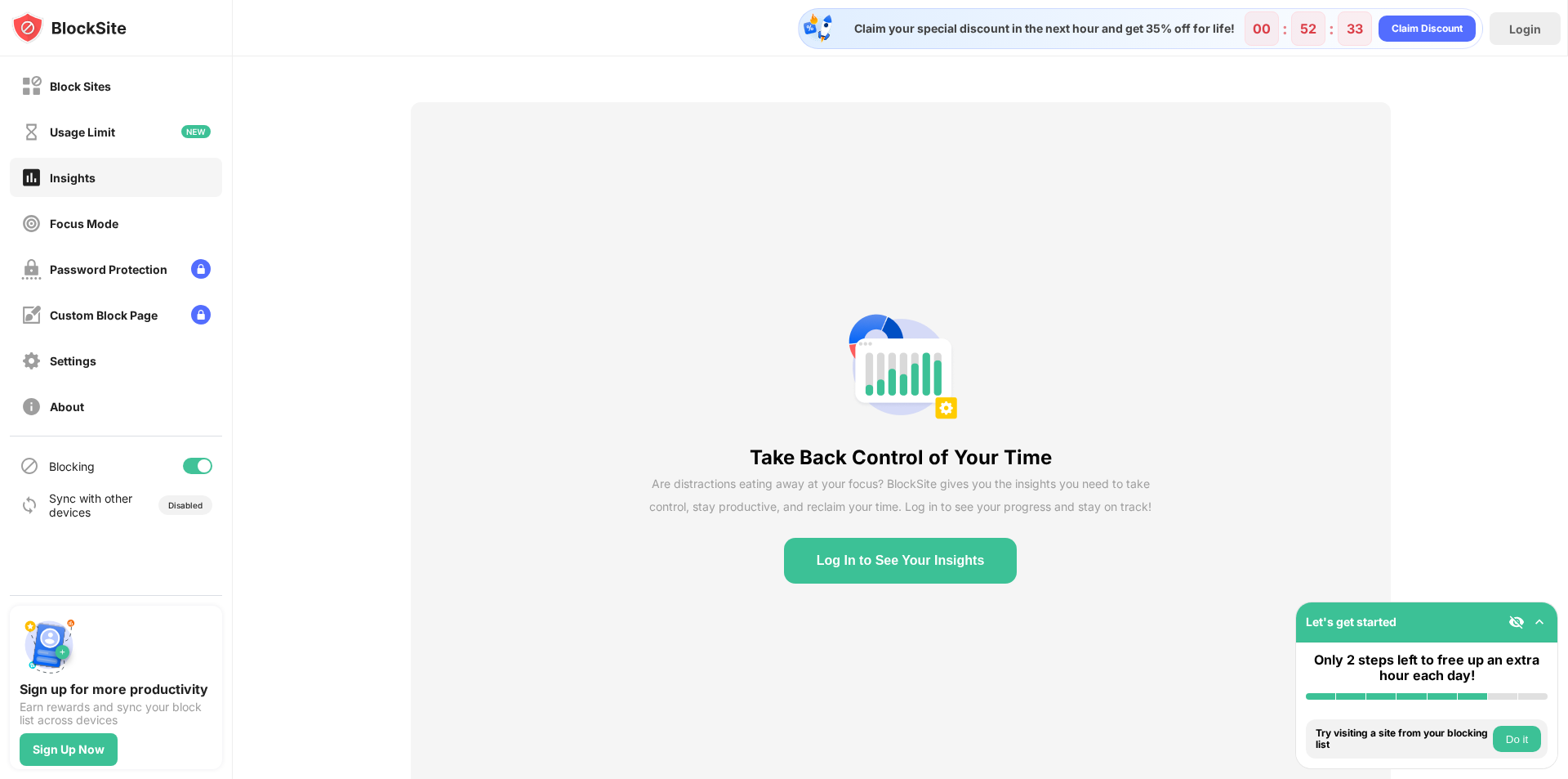
click at [1521, 741] on button "Do it" at bounding box center [1517, 739] width 48 height 27
click at [70, 90] on div "Block Sites" at bounding box center [80, 86] width 61 height 14
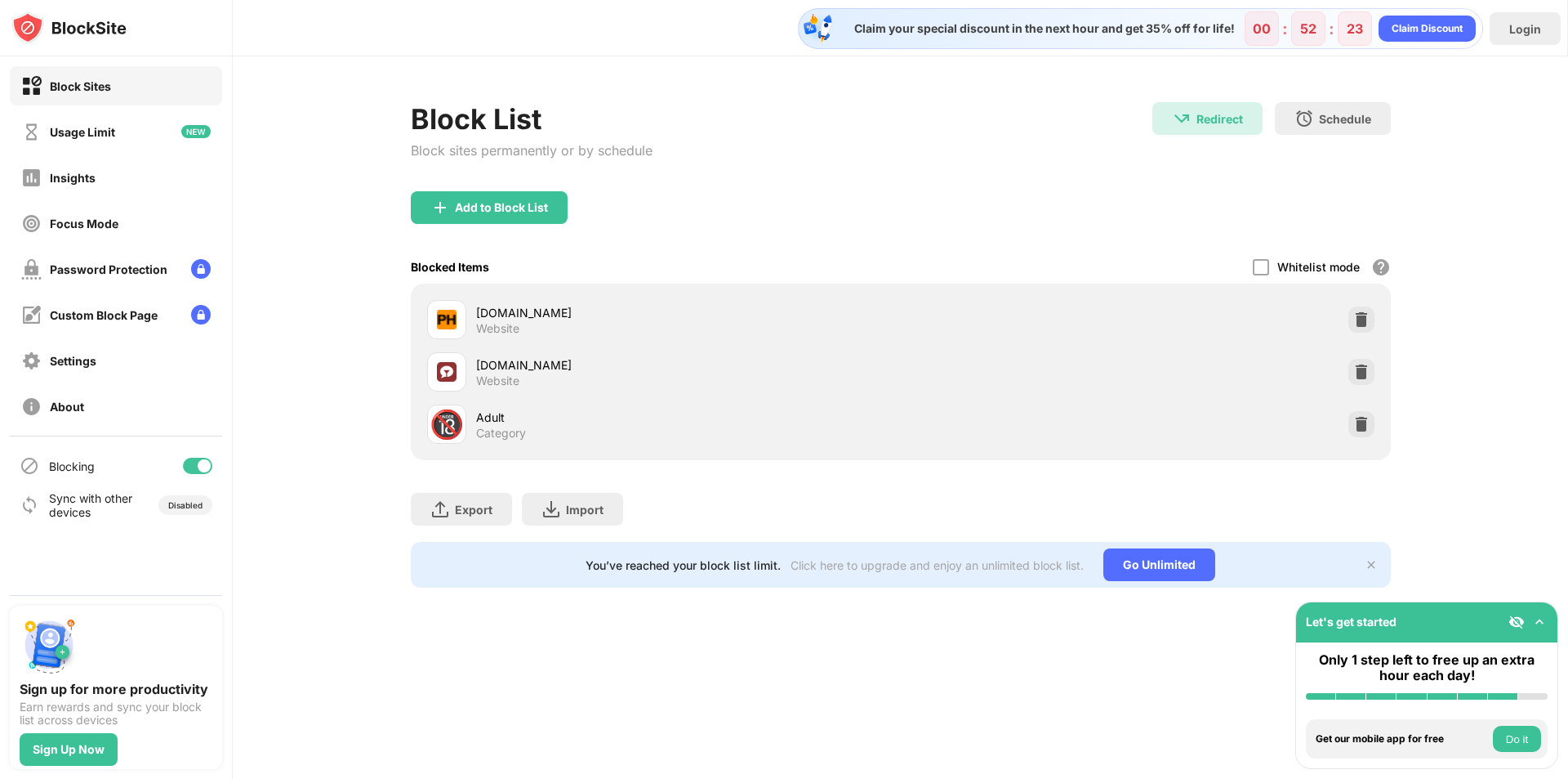
click at [496, 215] on div "Add to Block List" at bounding box center [489, 207] width 157 height 32
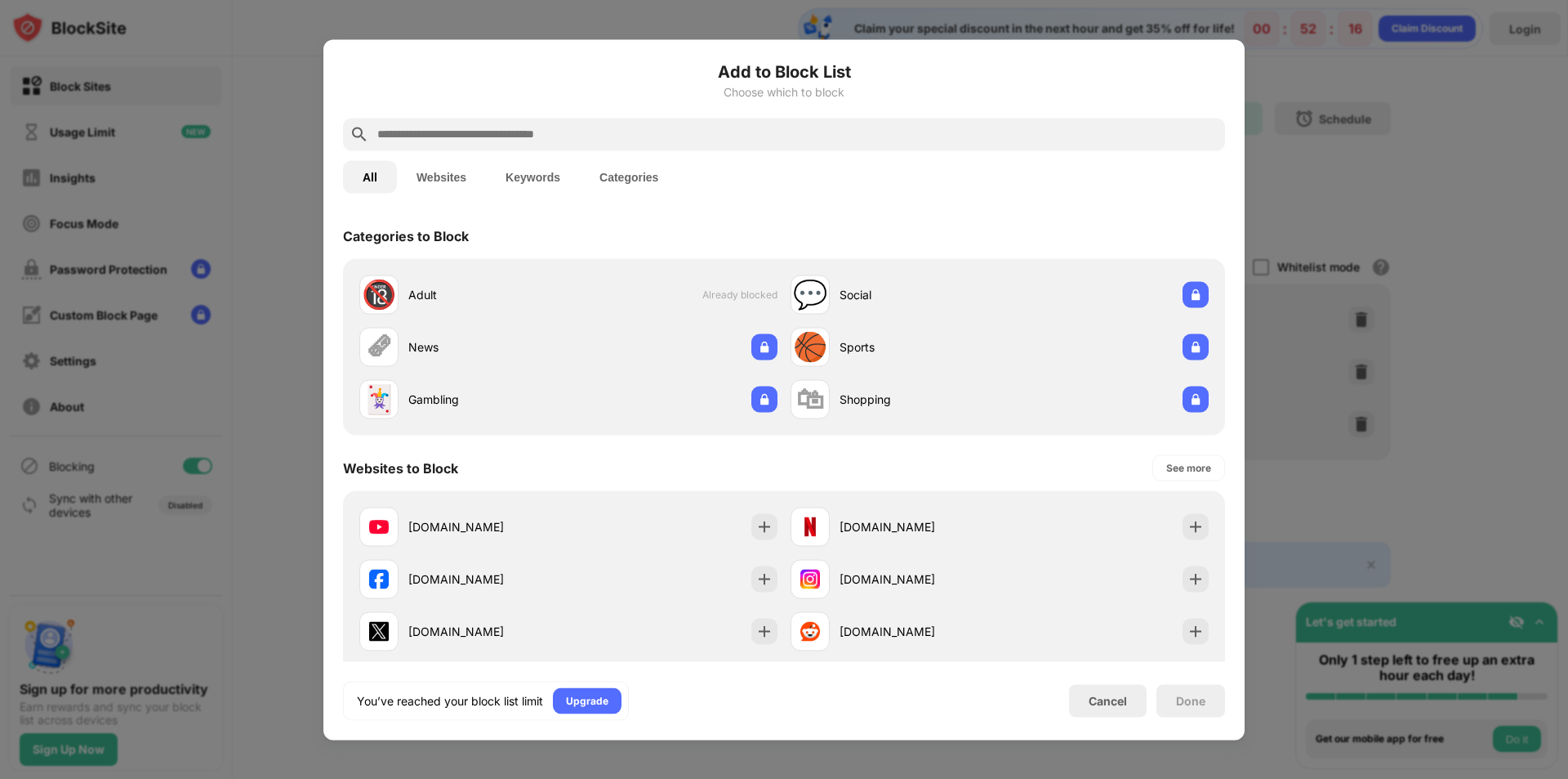
click at [423, 186] on button "Websites" at bounding box center [441, 176] width 89 height 32
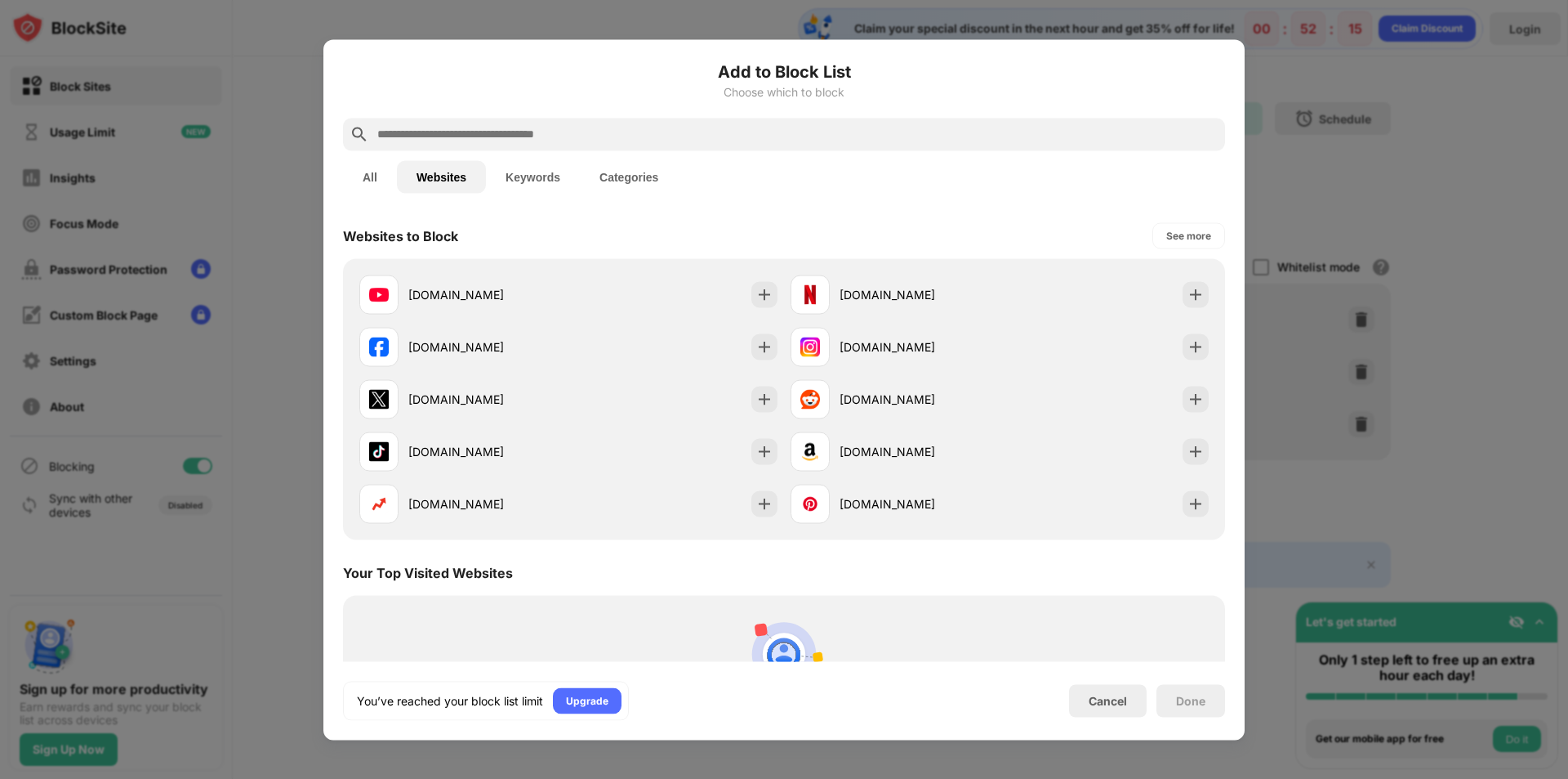
click at [384, 186] on button "All" at bounding box center [369, 176] width 54 height 32
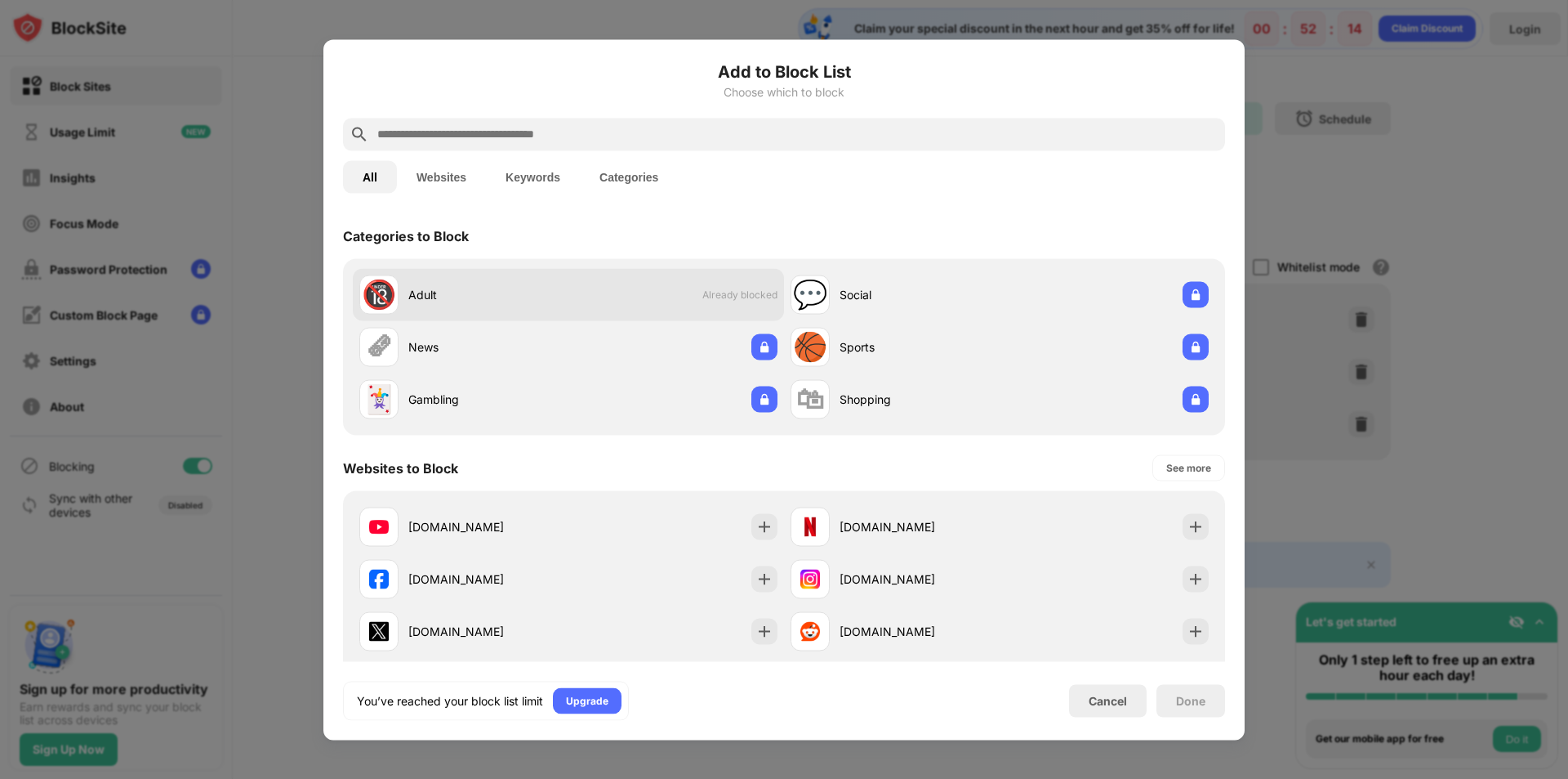
click at [453, 293] on div "Adult" at bounding box center [488, 294] width 160 height 17
click at [623, 166] on button "Categories" at bounding box center [629, 176] width 98 height 32
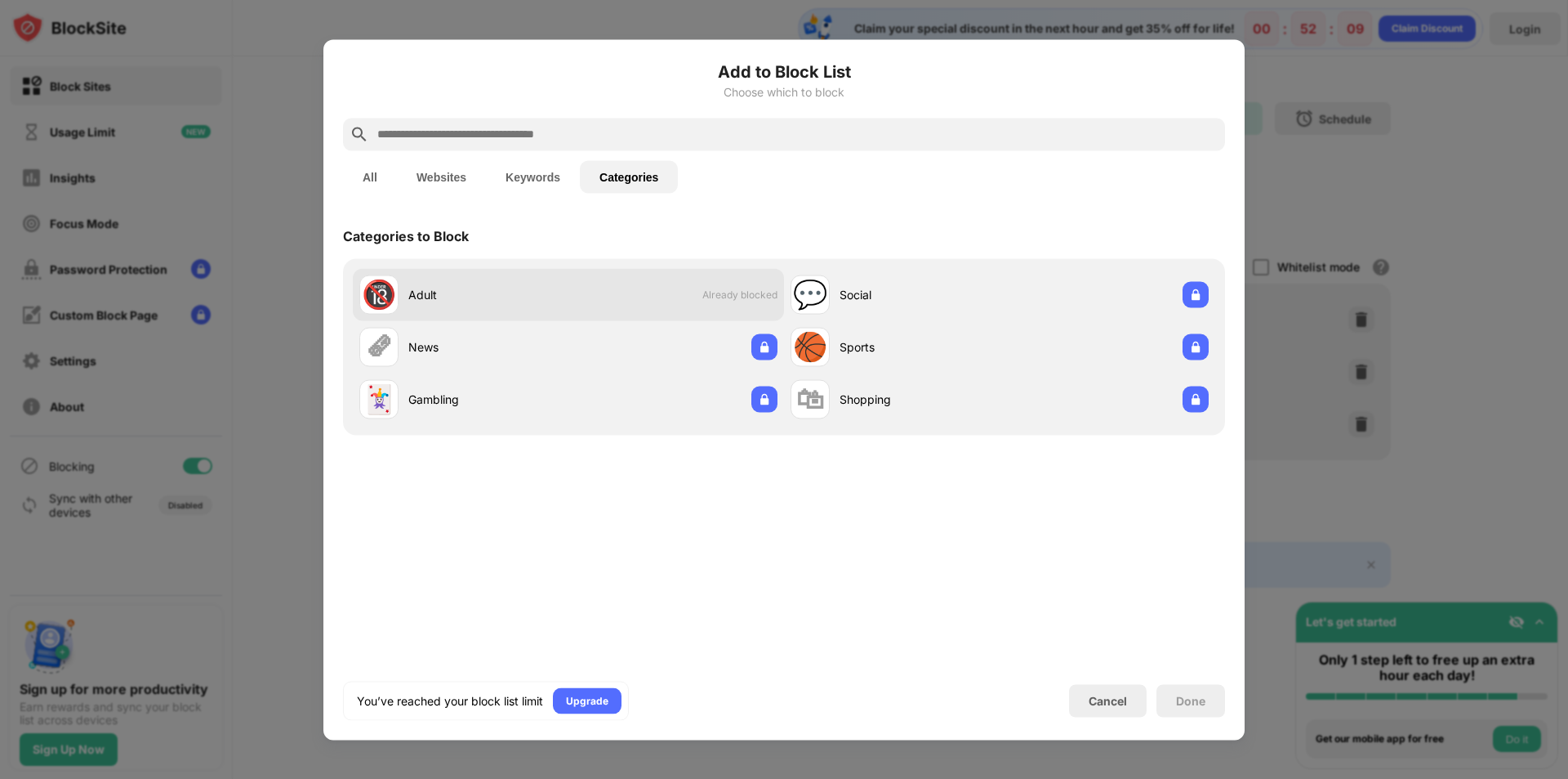
click at [741, 274] on div "🔞 Adult Already blocked" at bounding box center [568, 293] width 432 height 52
click at [1312, 433] on div at bounding box center [784, 390] width 1568 height 779
